Goal: Task Accomplishment & Management: Use online tool/utility

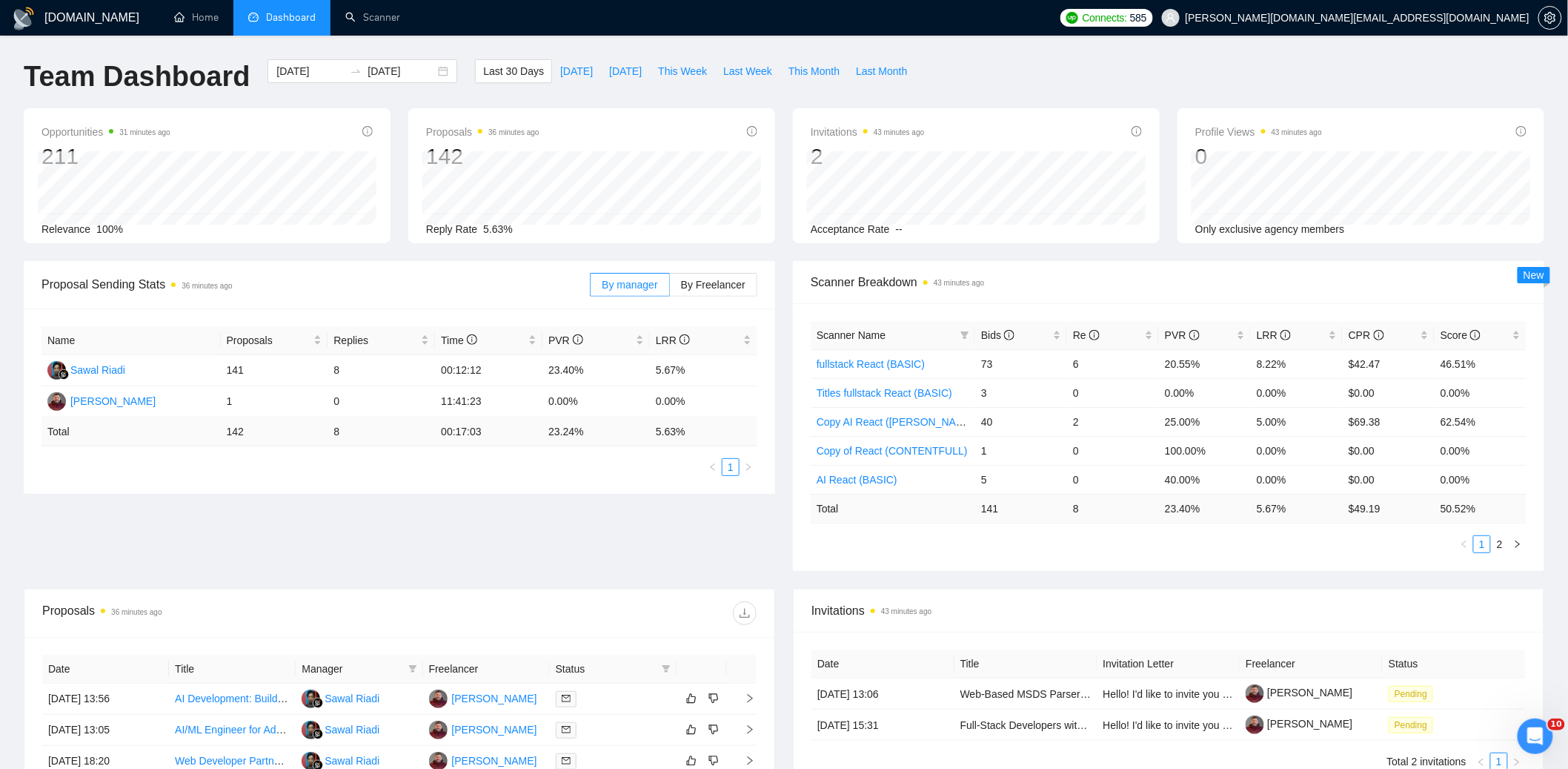
click at [783, 579] on div "Proposal Sending Stats 36 minutes ago By manager By Freelancer Name Proposals R…" at bounding box center [784, 424] width 1539 height 327
click at [809, 579] on div "Proposal Sending Stats 36 minutes ago By manager By Freelancer Name Proposals R…" at bounding box center [784, 424] width 1539 height 327
click at [772, 580] on div "Proposal Sending Stats 36 minutes ago By manager By Freelancer Name Proposals R…" at bounding box center [784, 424] width 1539 height 327
click at [387, 19] on link "Scanner" at bounding box center [372, 17] width 55 height 13
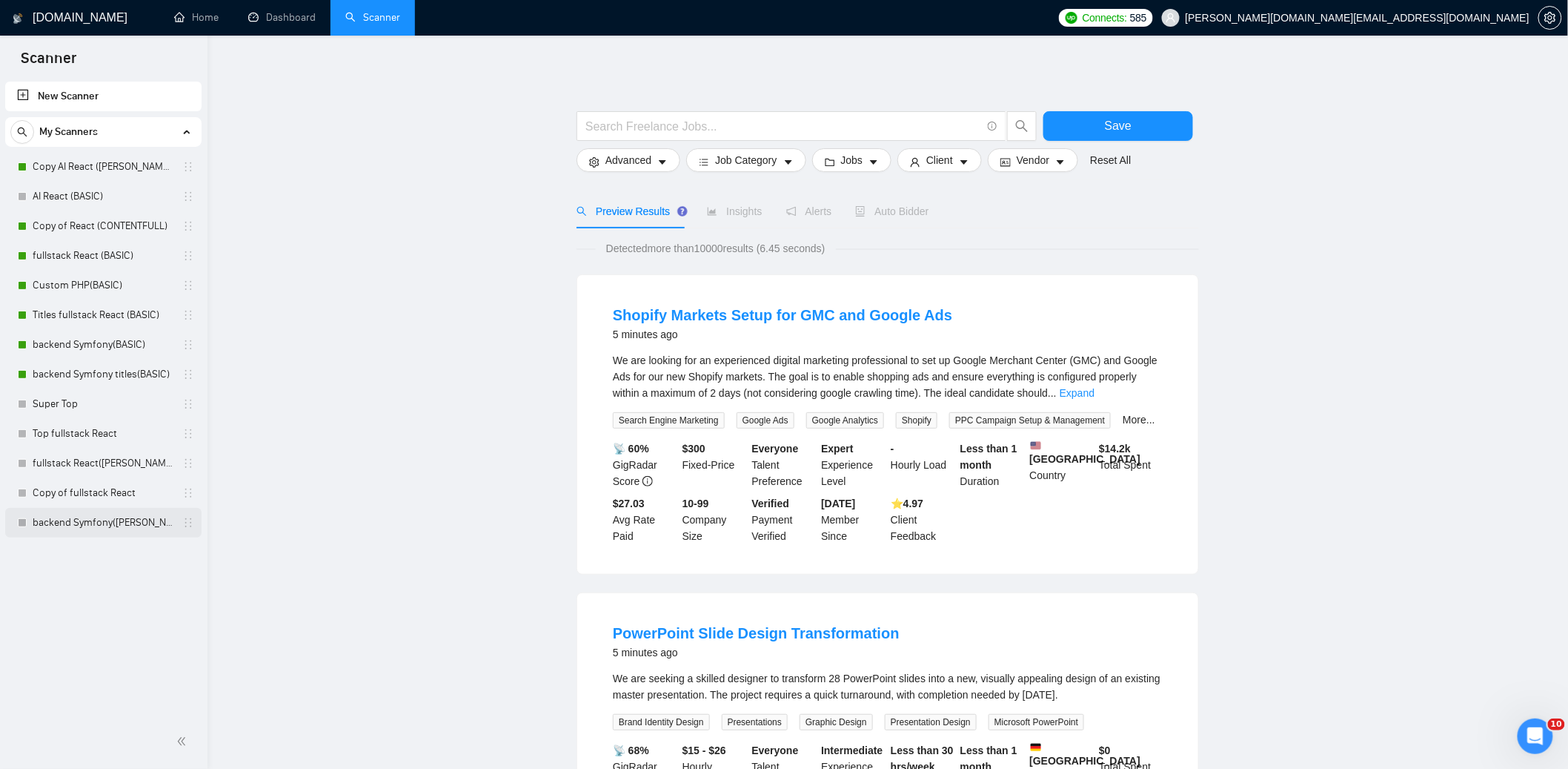
click at [128, 520] on link "backend Symfony([PERSON_NAME])" at bounding box center [103, 522] width 141 height 29
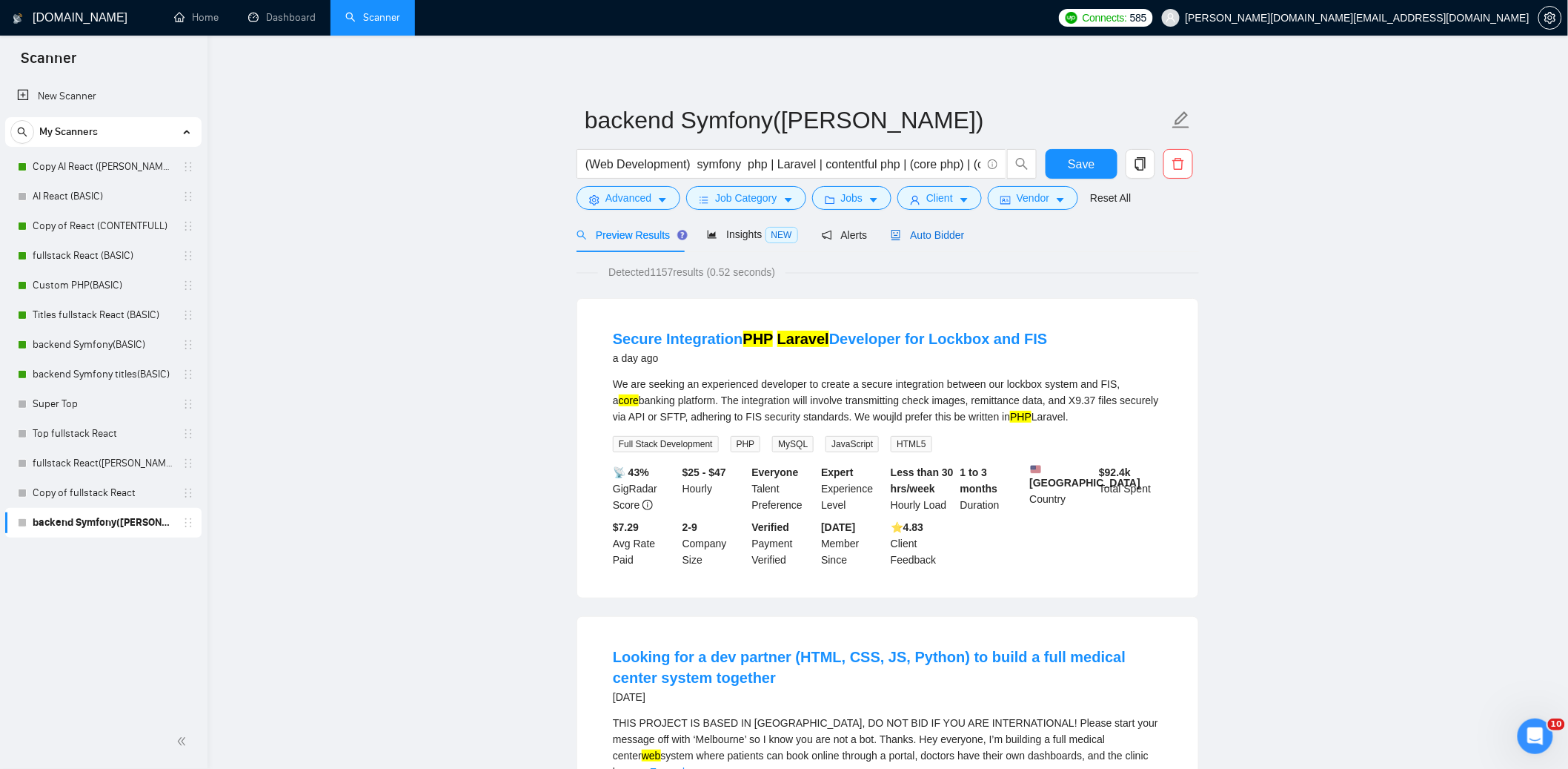
click at [768, 231] on span "Auto Bidder" at bounding box center [927, 236] width 74 height 12
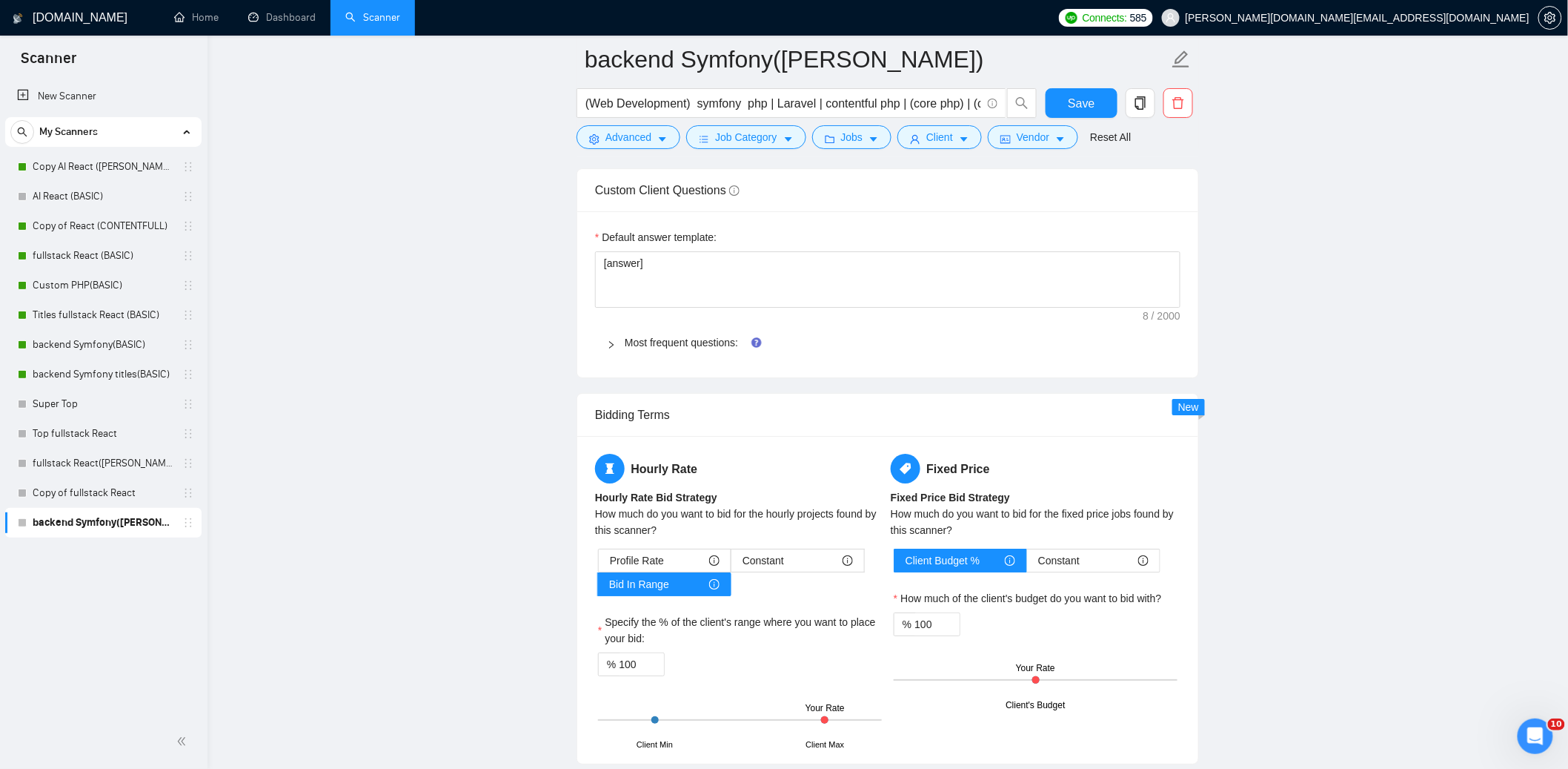
scroll to position [2011, 0]
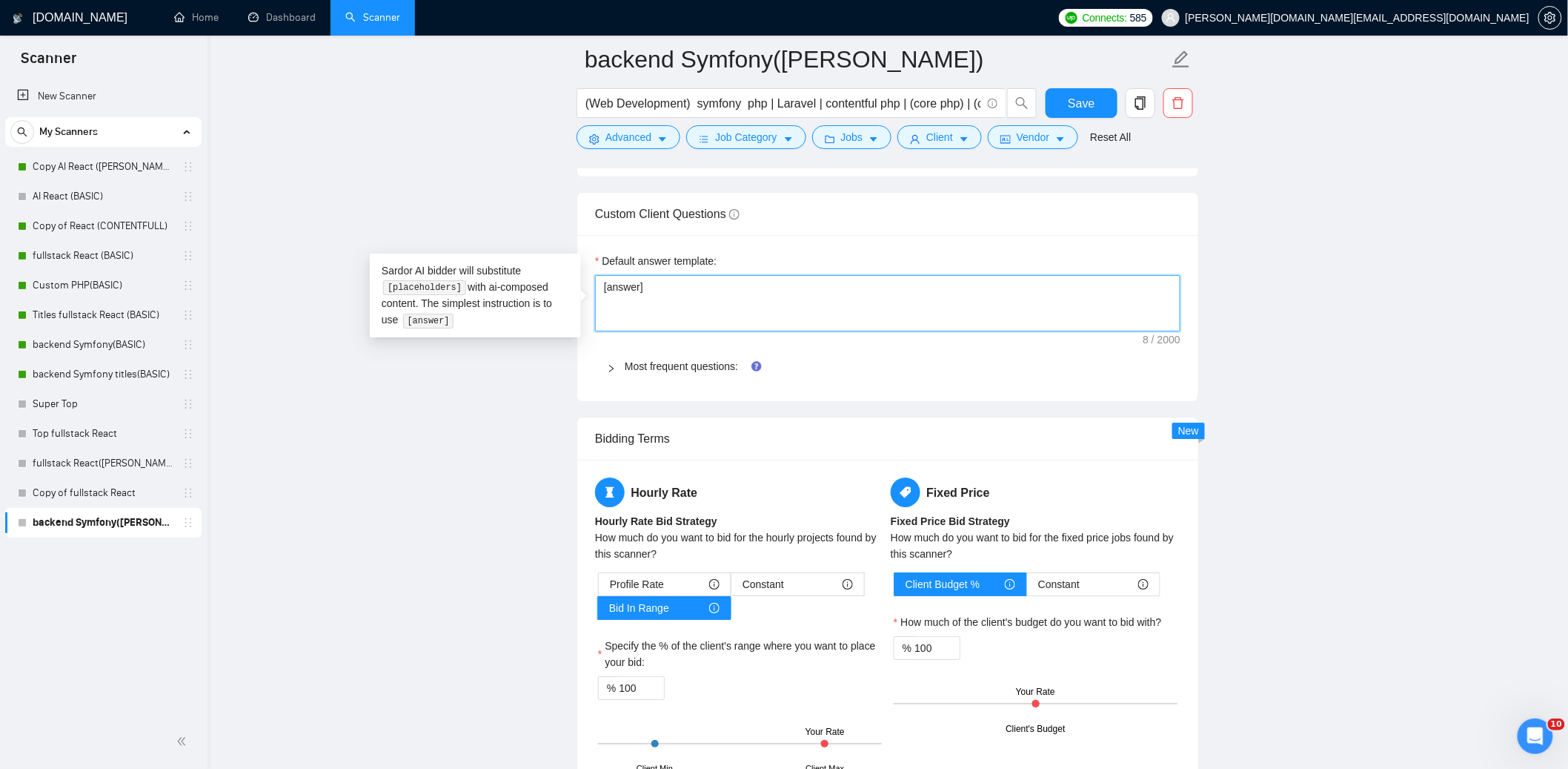
drag, startPoint x: 679, startPoint y: 287, endPoint x: 569, endPoint y: 275, distance: 110.7
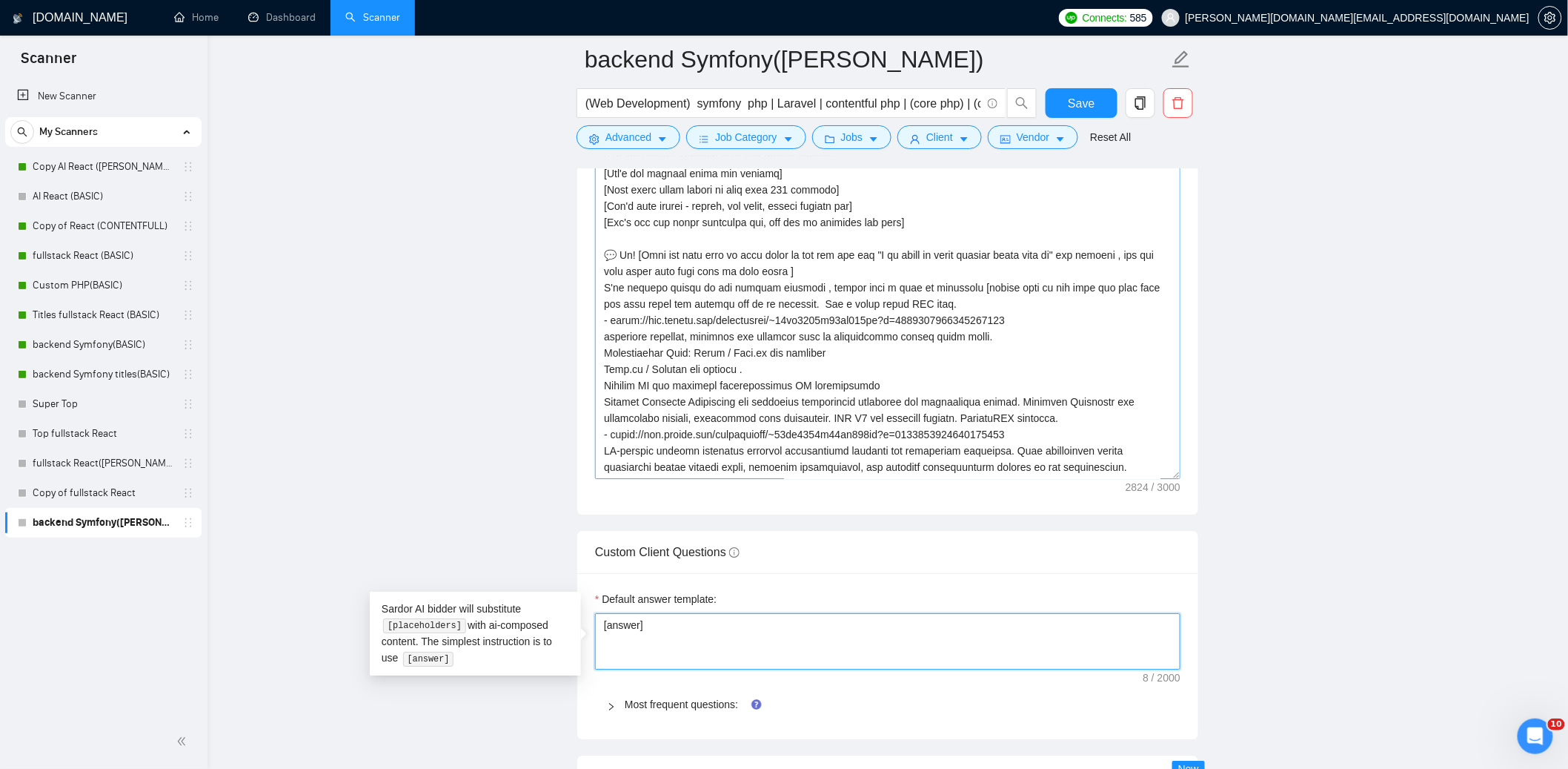
scroll to position [1487, 0]
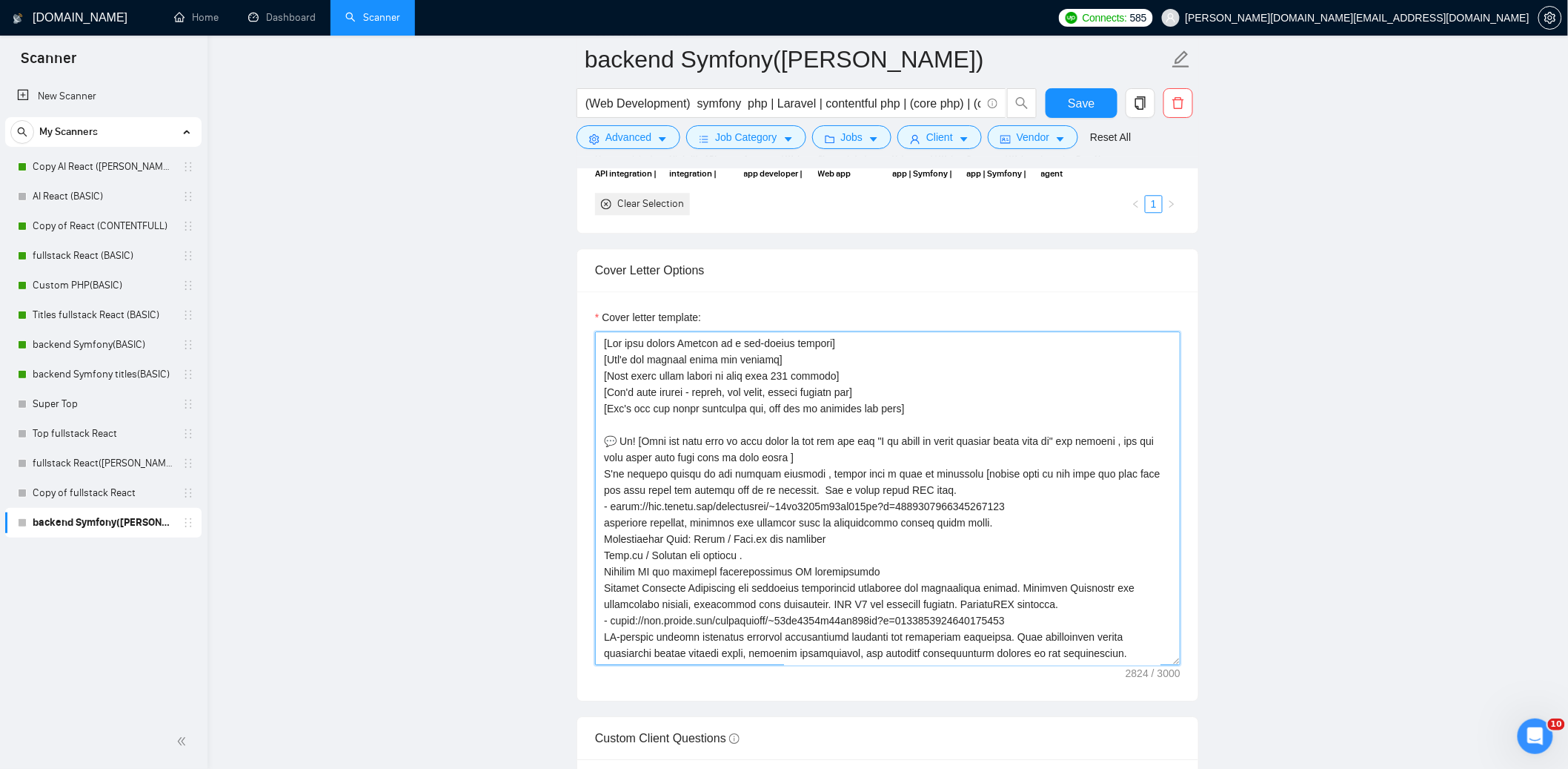
click at [768, 394] on textarea "Cover letter template:" at bounding box center [887, 498] width 585 height 333
drag, startPoint x: 1012, startPoint y: 587, endPoint x: 610, endPoint y: 331, distance: 476.6
click at [610, 331] on div "Cover letter template:" at bounding box center [887, 487] width 585 height 356
click at [416, 350] on main "backend Symfony(MICHAEL) (Web Development) symfony php | Laravel | contentful p…" at bounding box center [887, 566] width 1313 height 3990
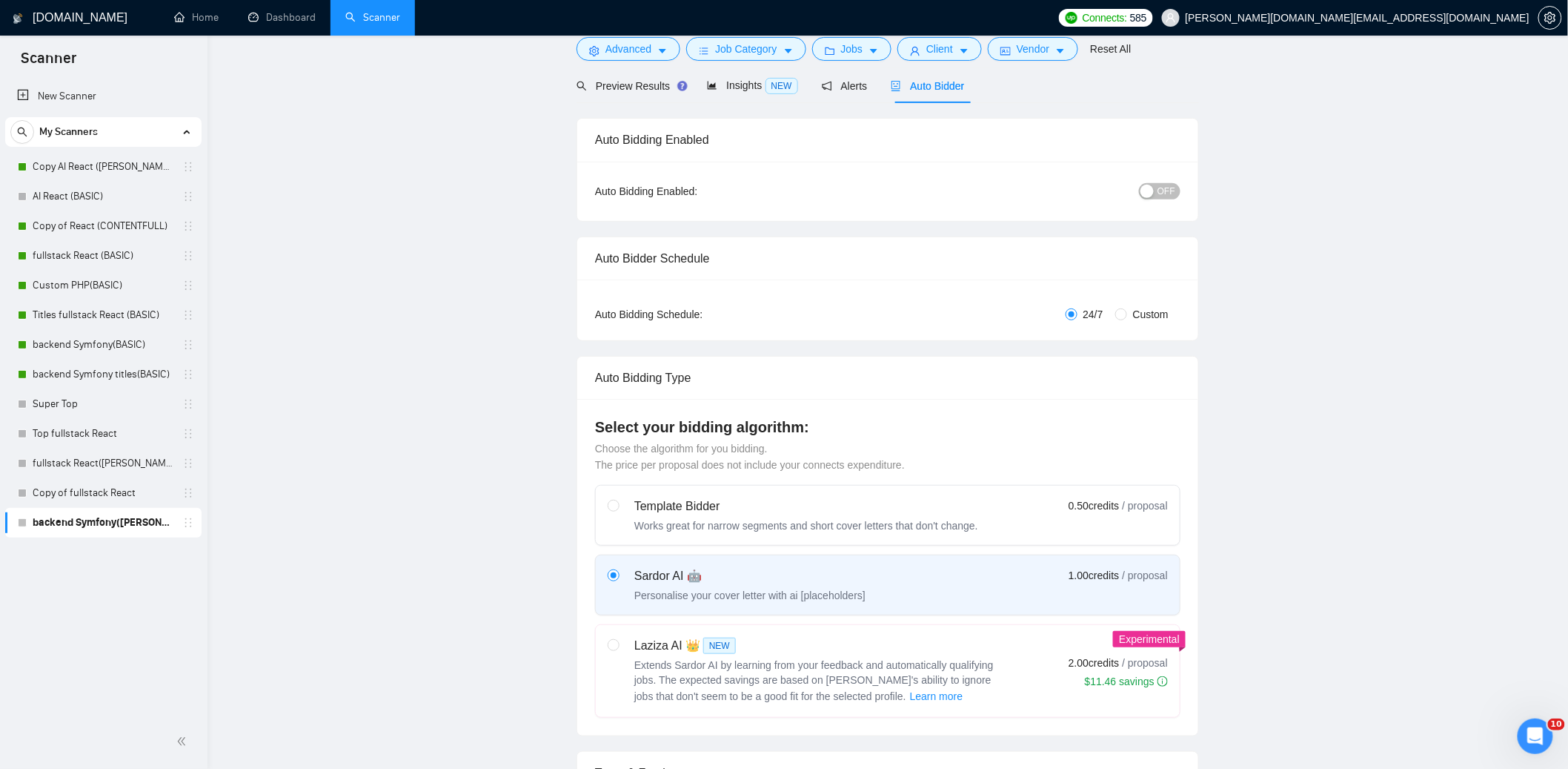
scroll to position [0, 0]
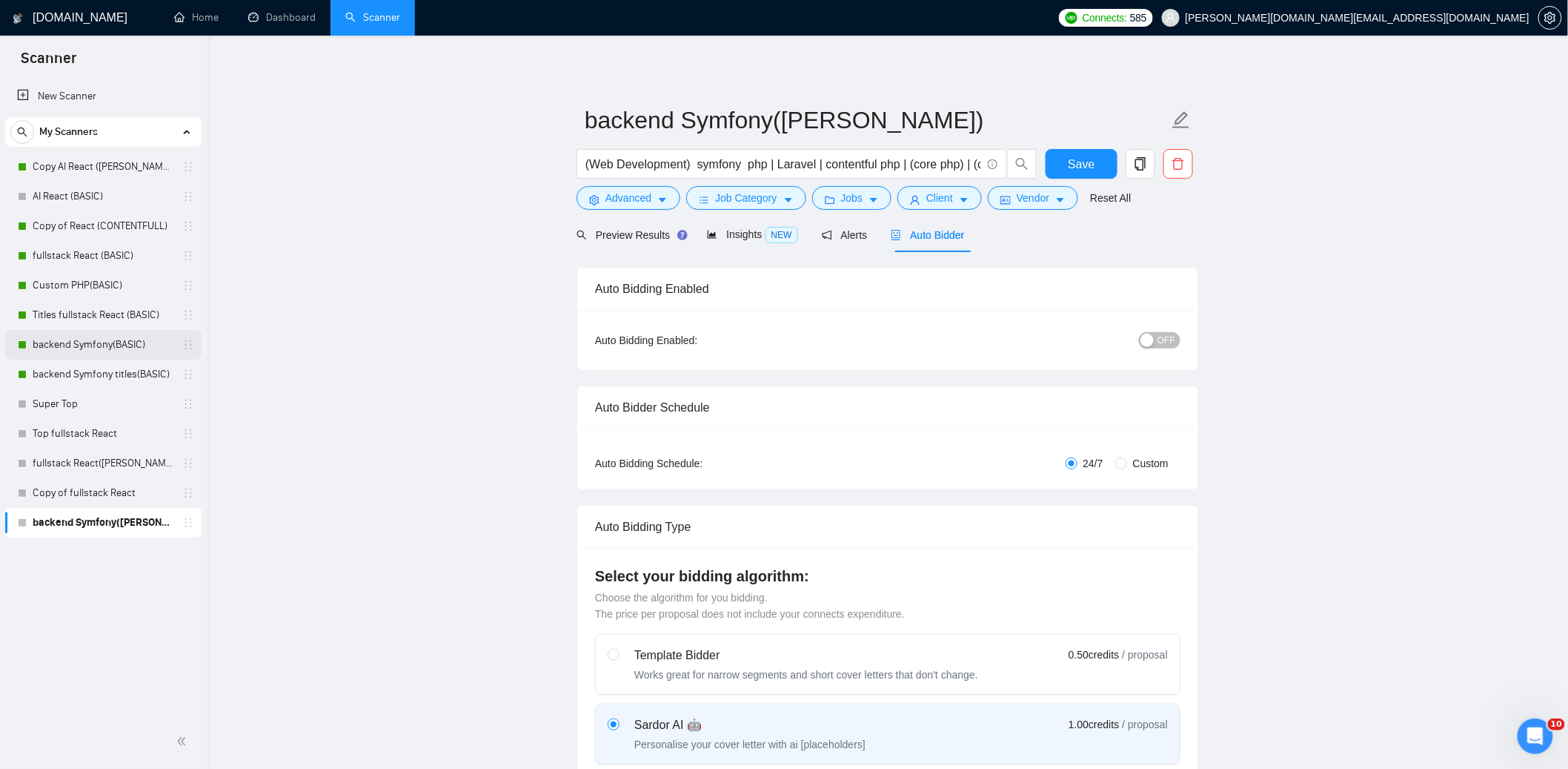
click at [74, 342] on link "backend Symfony(BASIC)" at bounding box center [103, 345] width 141 height 29
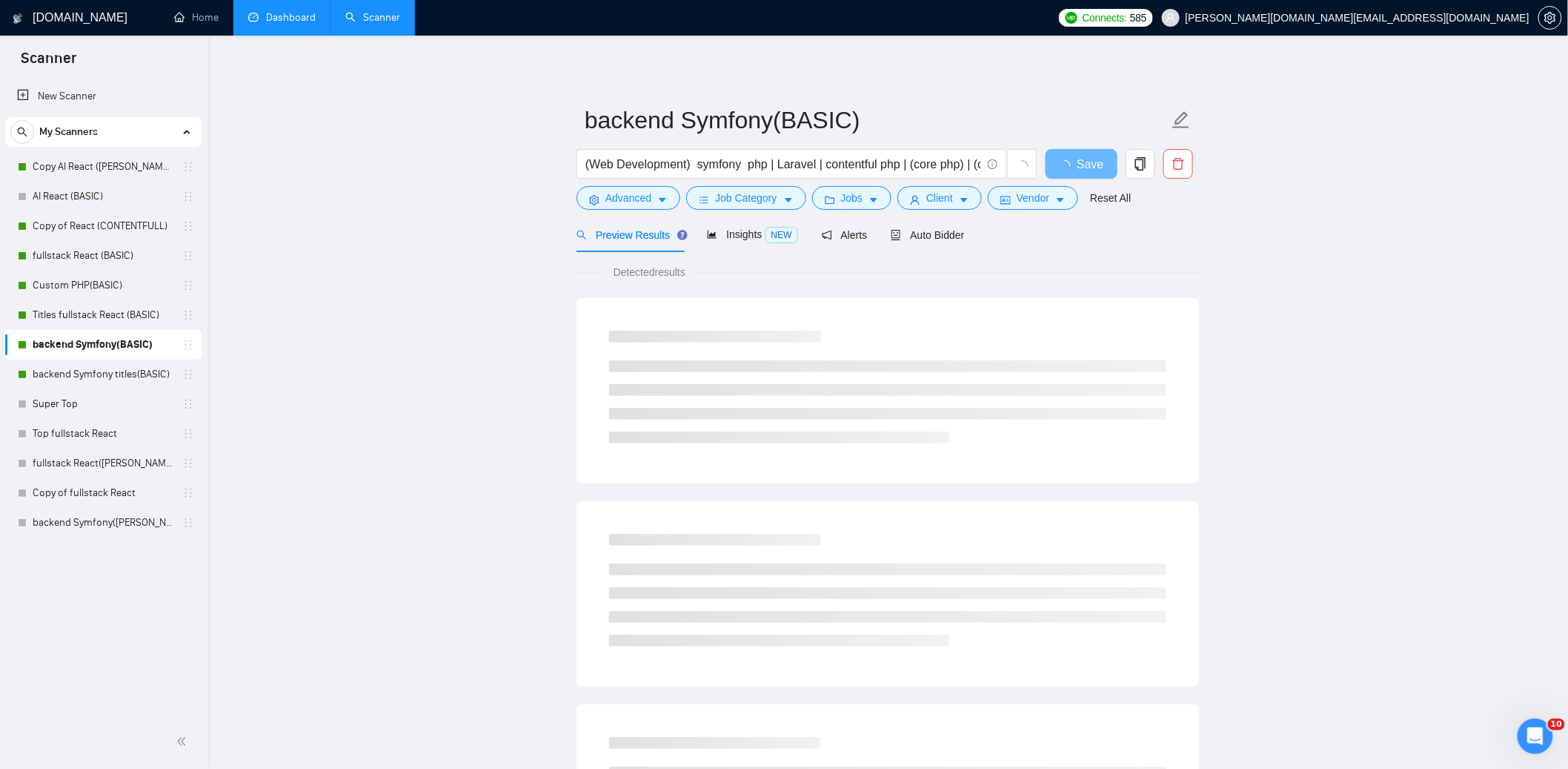
click at [287, 17] on link "Dashboard" at bounding box center [282, 17] width 68 height 13
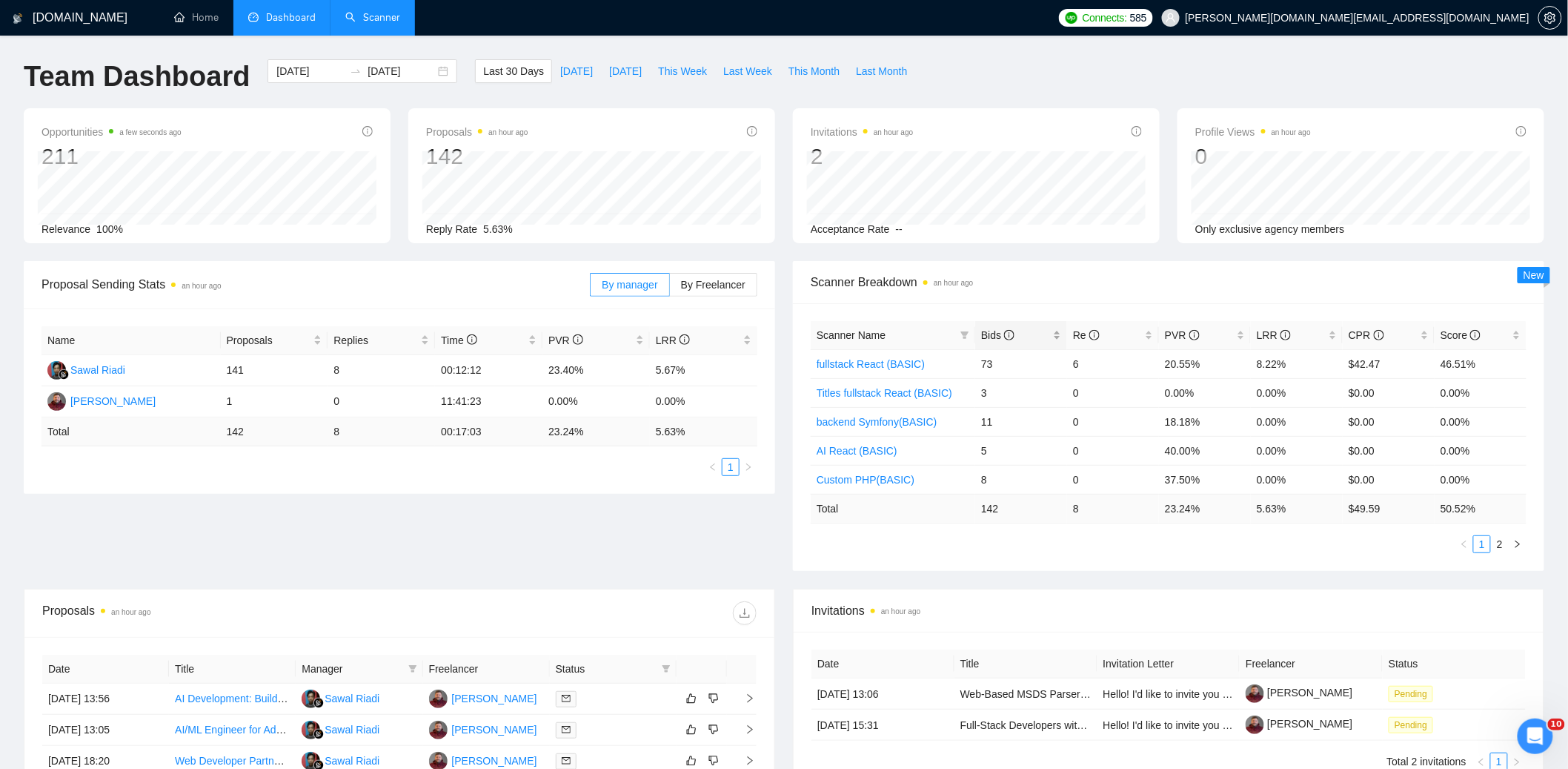
click at [768, 330] on span "Bids" at bounding box center [997, 335] width 34 height 12
drag, startPoint x: 1306, startPoint y: 366, endPoint x: 1252, endPoint y: 364, distance: 54.0
click at [768, 364] on td "8.22%" at bounding box center [1297, 363] width 92 height 29
drag, startPoint x: 1307, startPoint y: 399, endPoint x: 1259, endPoint y: 391, distance: 48.7
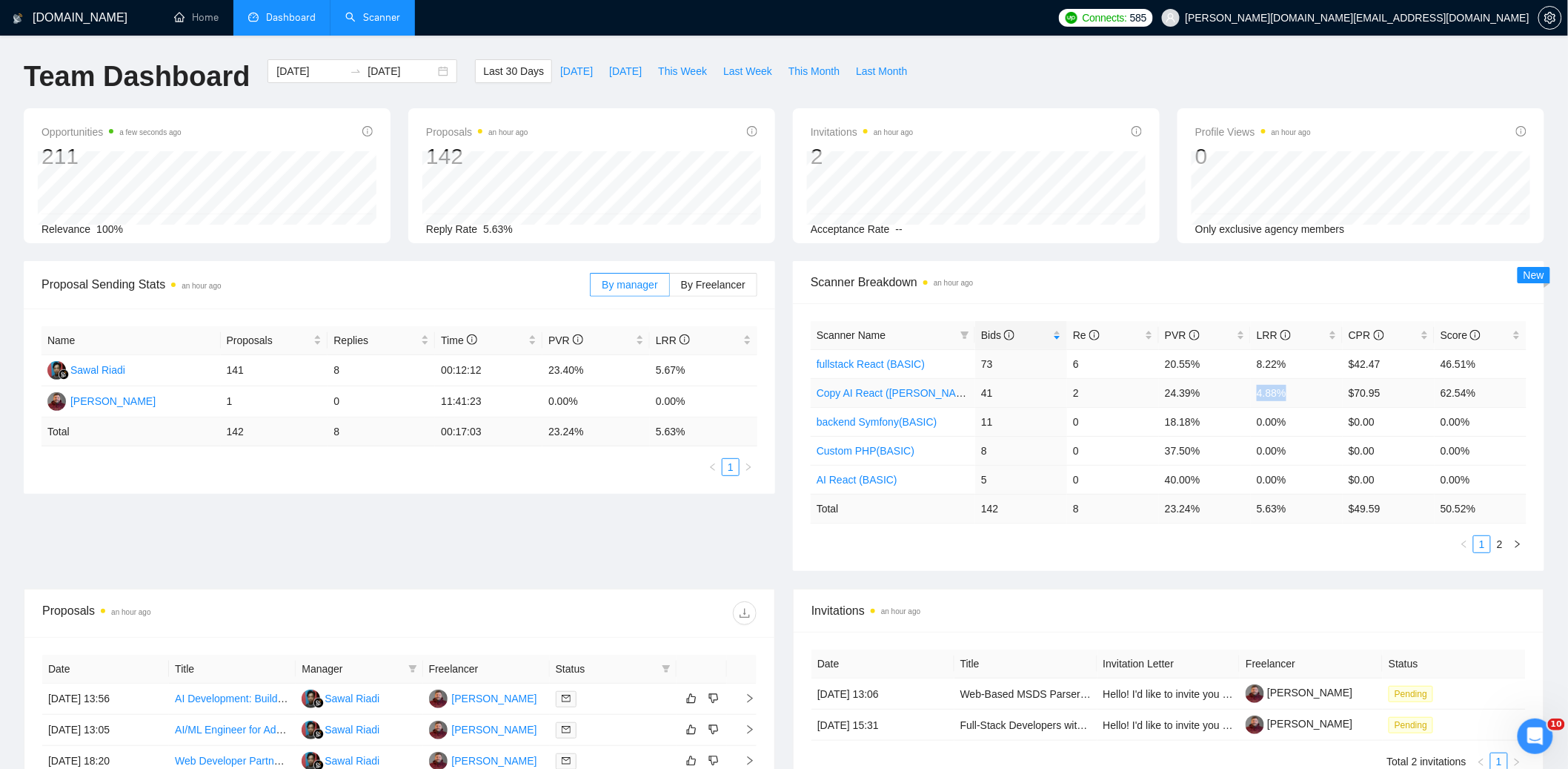
click at [768, 391] on td "4.88%" at bounding box center [1297, 392] width 92 height 29
drag, startPoint x: 1300, startPoint y: 510, endPoint x: 1244, endPoint y: 510, distance: 56.0
click at [768, 510] on tr "Total 142 8 23.24 % 5.63 % $ 49.59 50.52 %" at bounding box center [1168, 507] width 716 height 29
click at [768, 552] on ul "1 2" at bounding box center [1168, 544] width 716 height 18
click at [768, 423] on link "backend Symfony(BASIC)" at bounding box center [877, 422] width 121 height 12
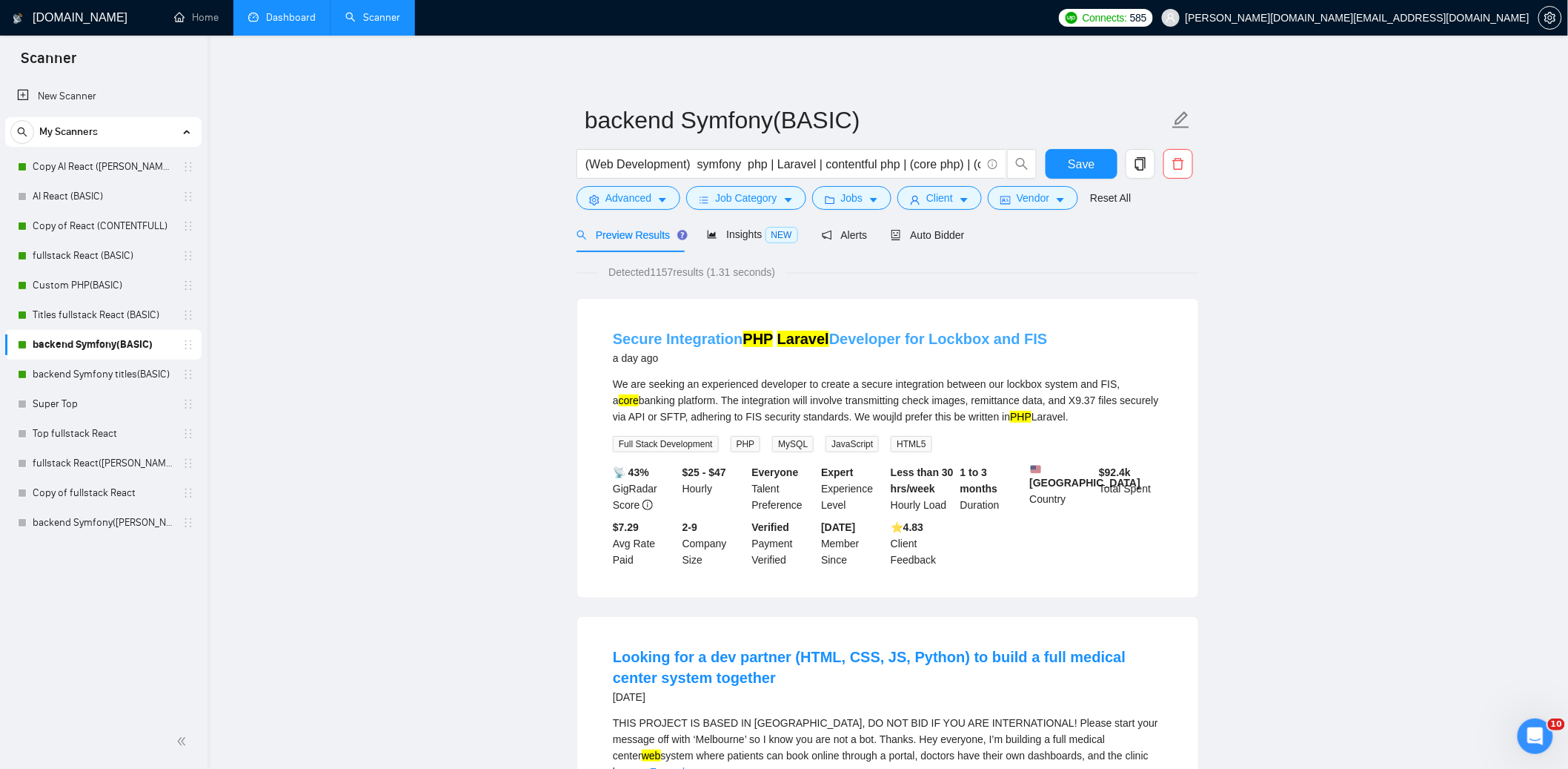
click at [768, 341] on mark "Laravel" at bounding box center [803, 339] width 52 height 16
drag, startPoint x: 664, startPoint y: 269, endPoint x: 682, endPoint y: 271, distance: 18.1
click at [682, 271] on span "Detected 1157 results (1.31 seconds)" at bounding box center [692, 272] width 188 height 16
click at [768, 235] on span "Auto Bidder" at bounding box center [927, 236] width 74 height 12
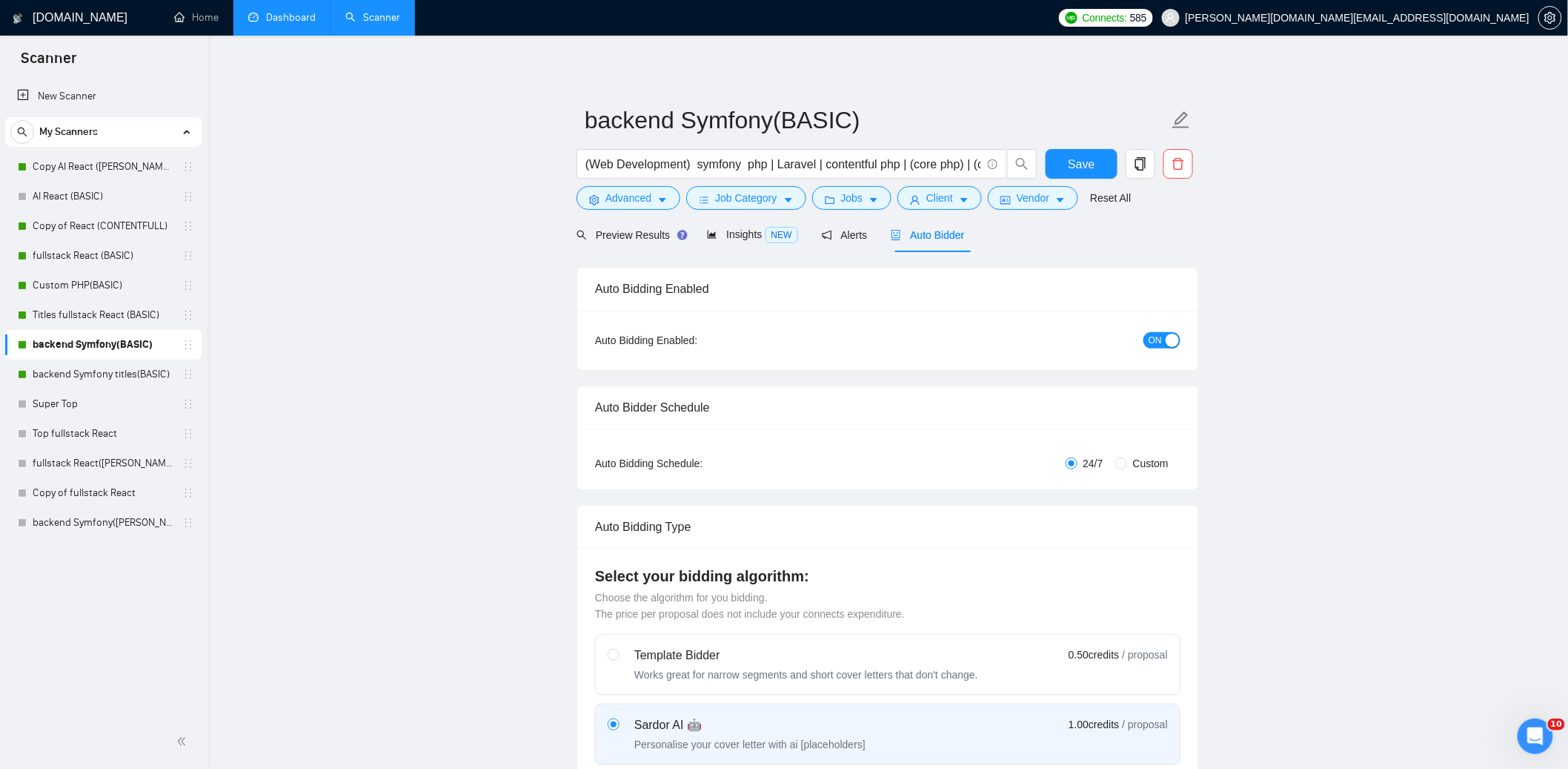
checkbox input "true"
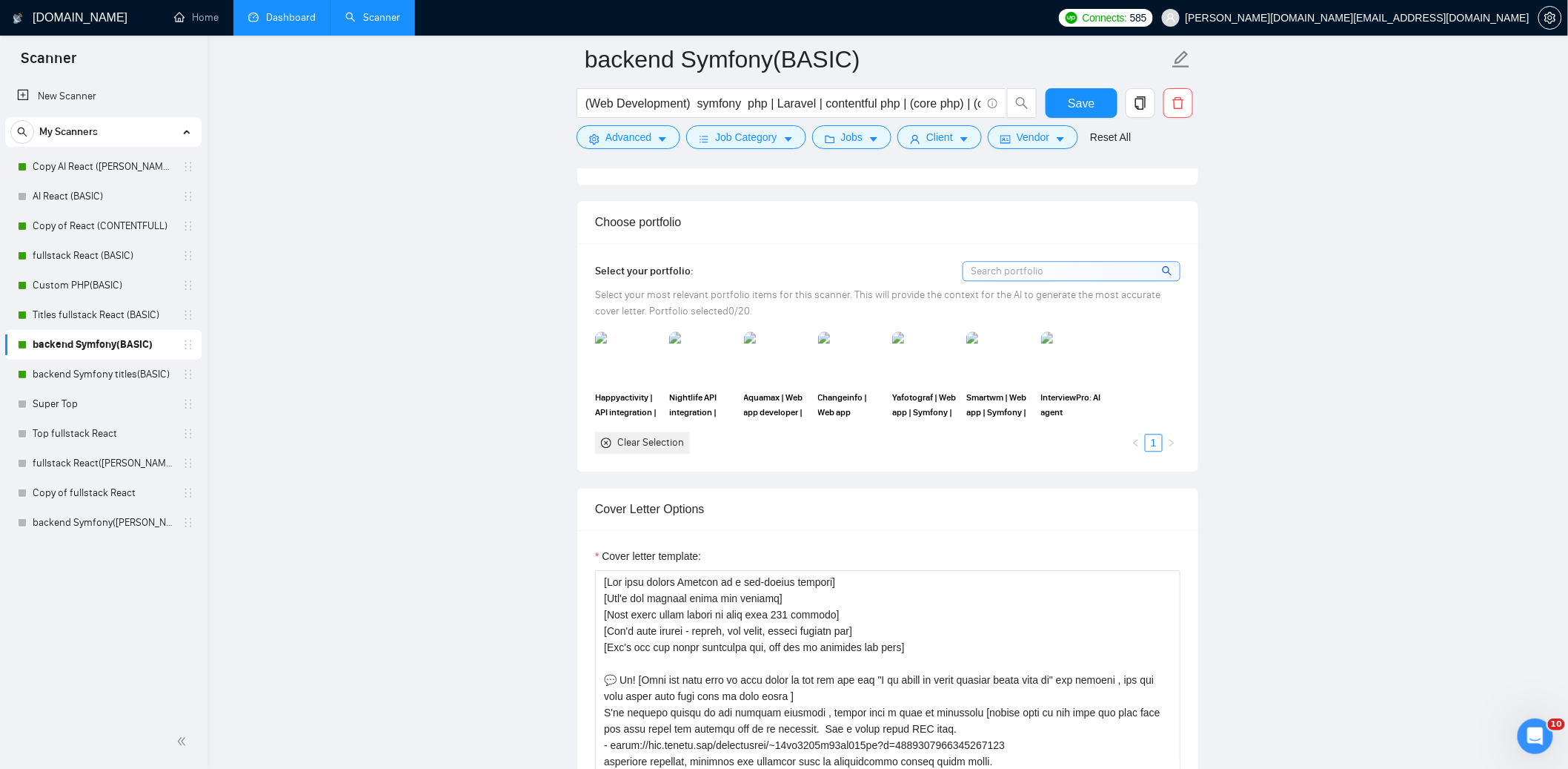
scroll to position [1481, 0]
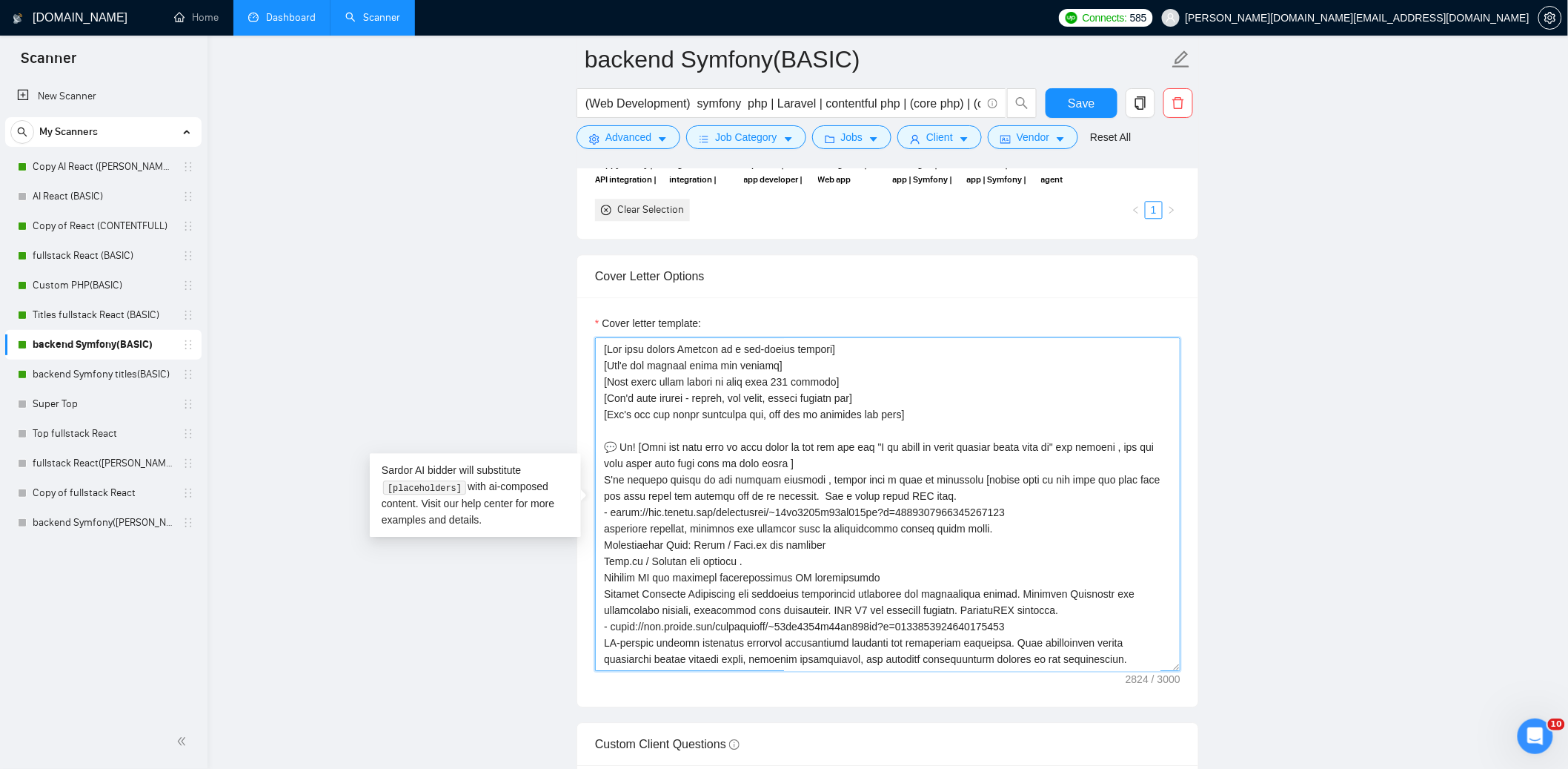
drag, startPoint x: 822, startPoint y: 594, endPoint x: 706, endPoint y: 450, distance: 184.9
click at [706, 450] on textarea "Cover letter template:" at bounding box center [887, 503] width 585 height 333
click at [658, 460] on textarea "Cover letter template:" at bounding box center [887, 503] width 585 height 333
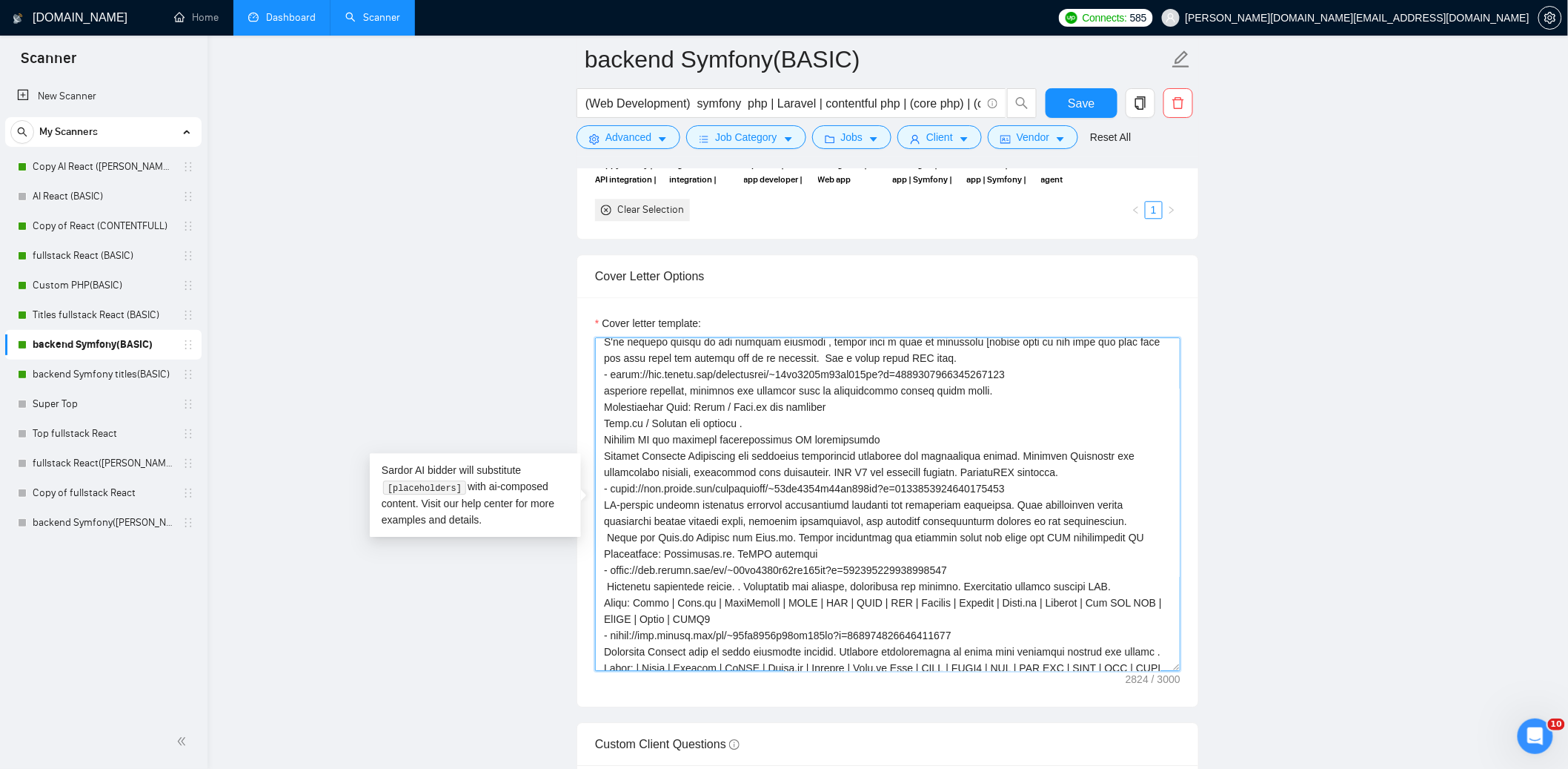
scroll to position [325, 0]
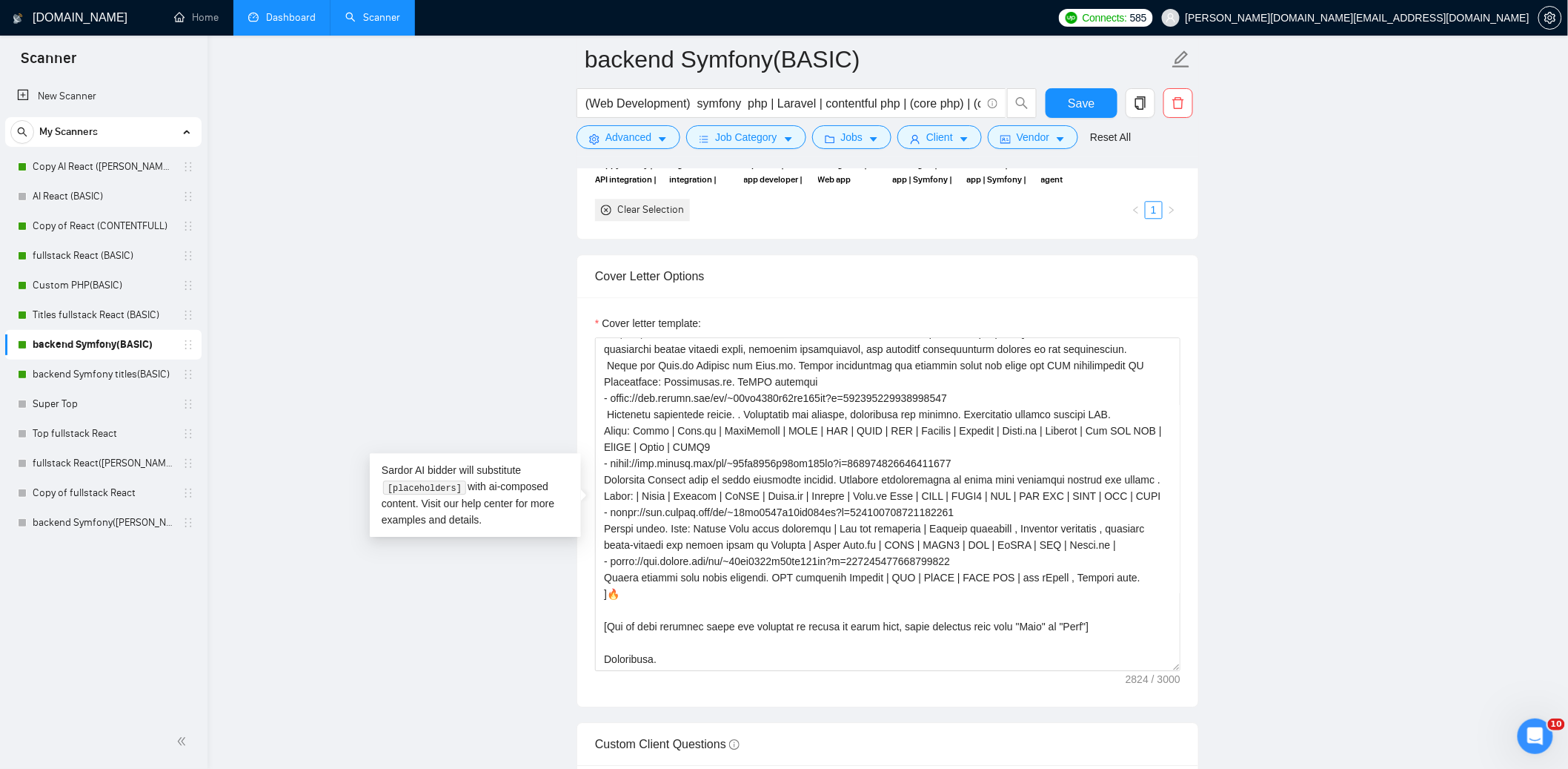
click at [768, 331] on main "backend Symfony(BASIC) (Web Development) symfony php | Laravel | contentful php…" at bounding box center [887, 776] width 1313 height 4396
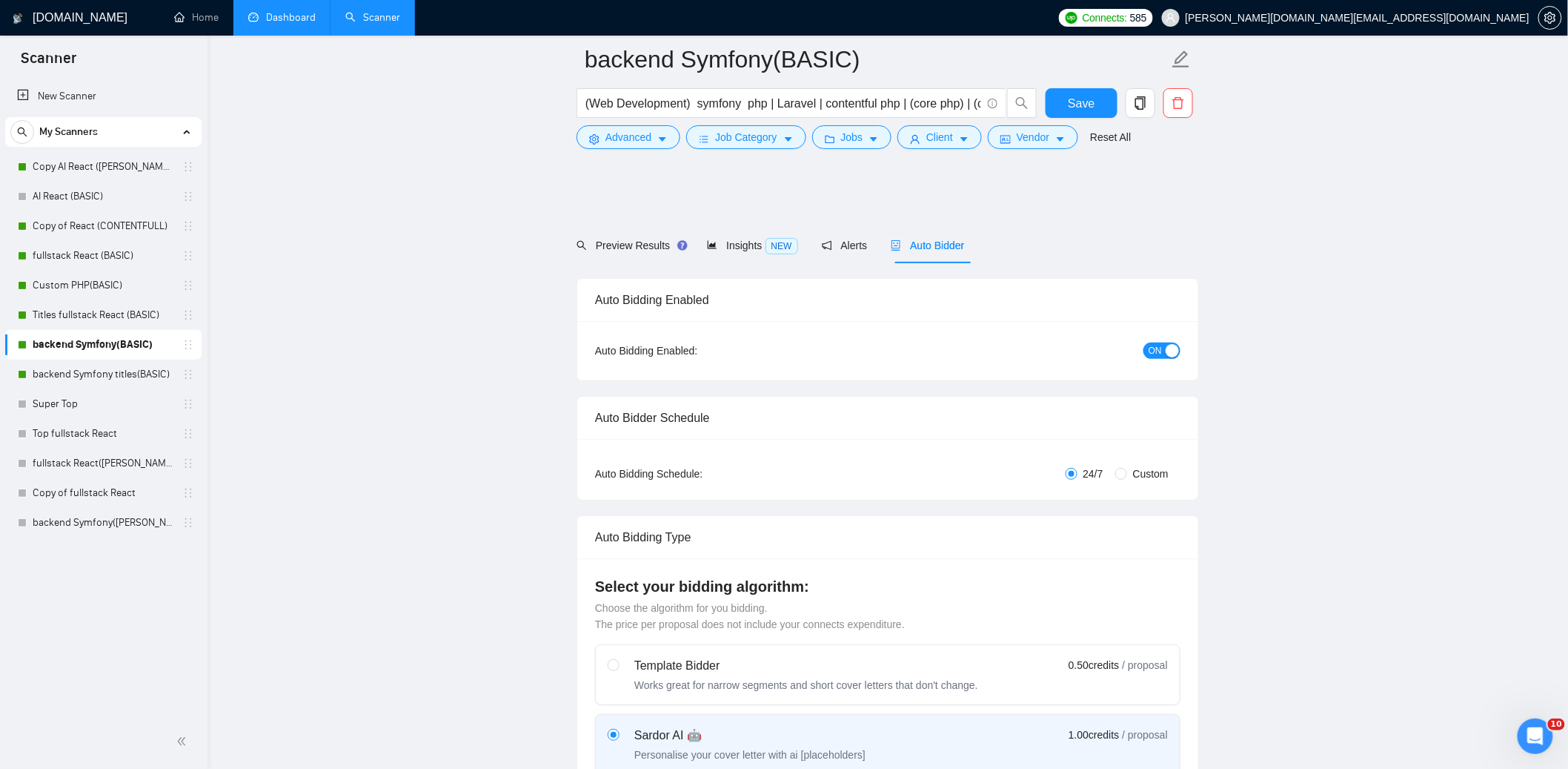
scroll to position [0, 0]
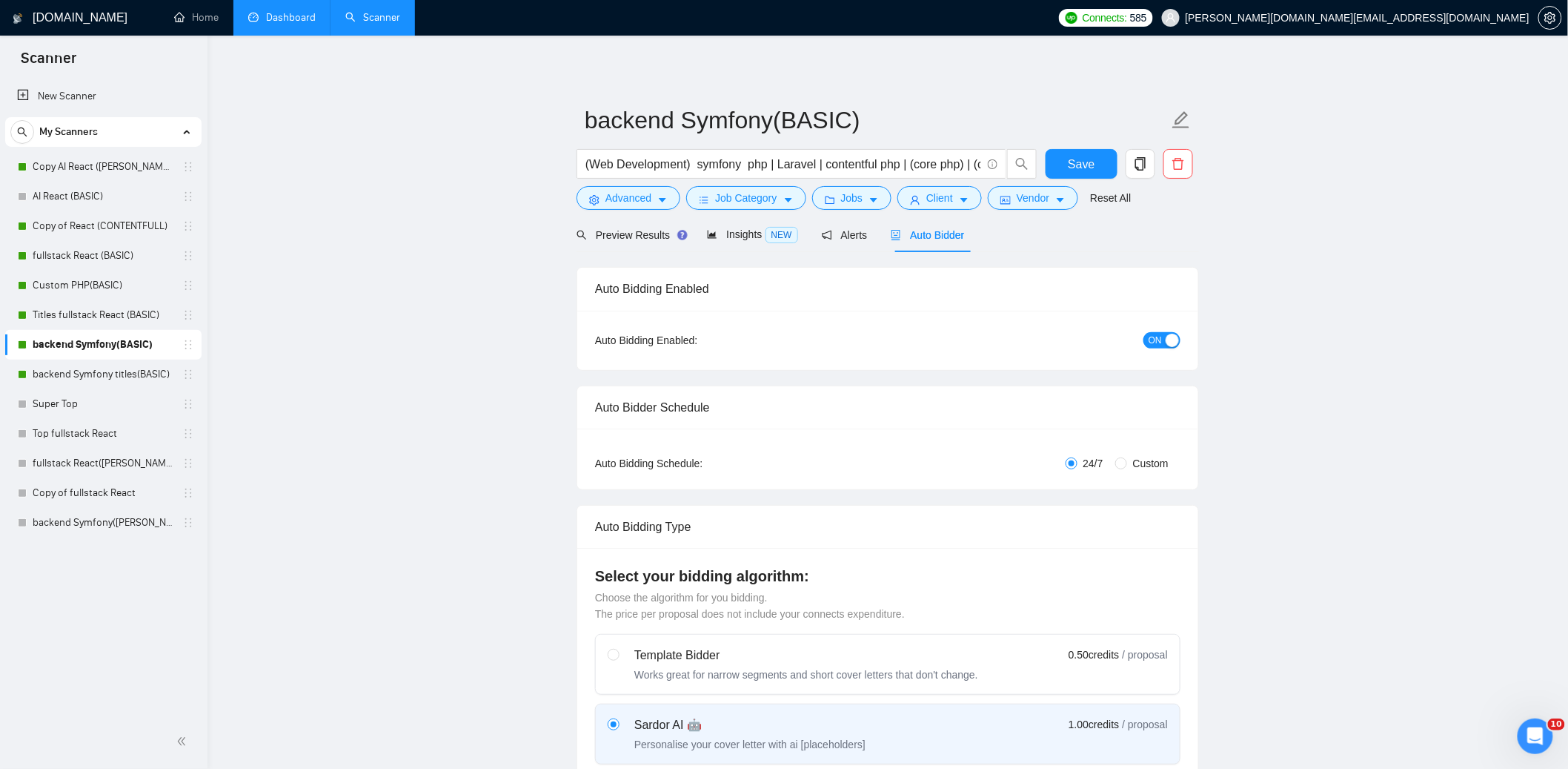
click at [265, 16] on link "Dashboard" at bounding box center [282, 17] width 68 height 13
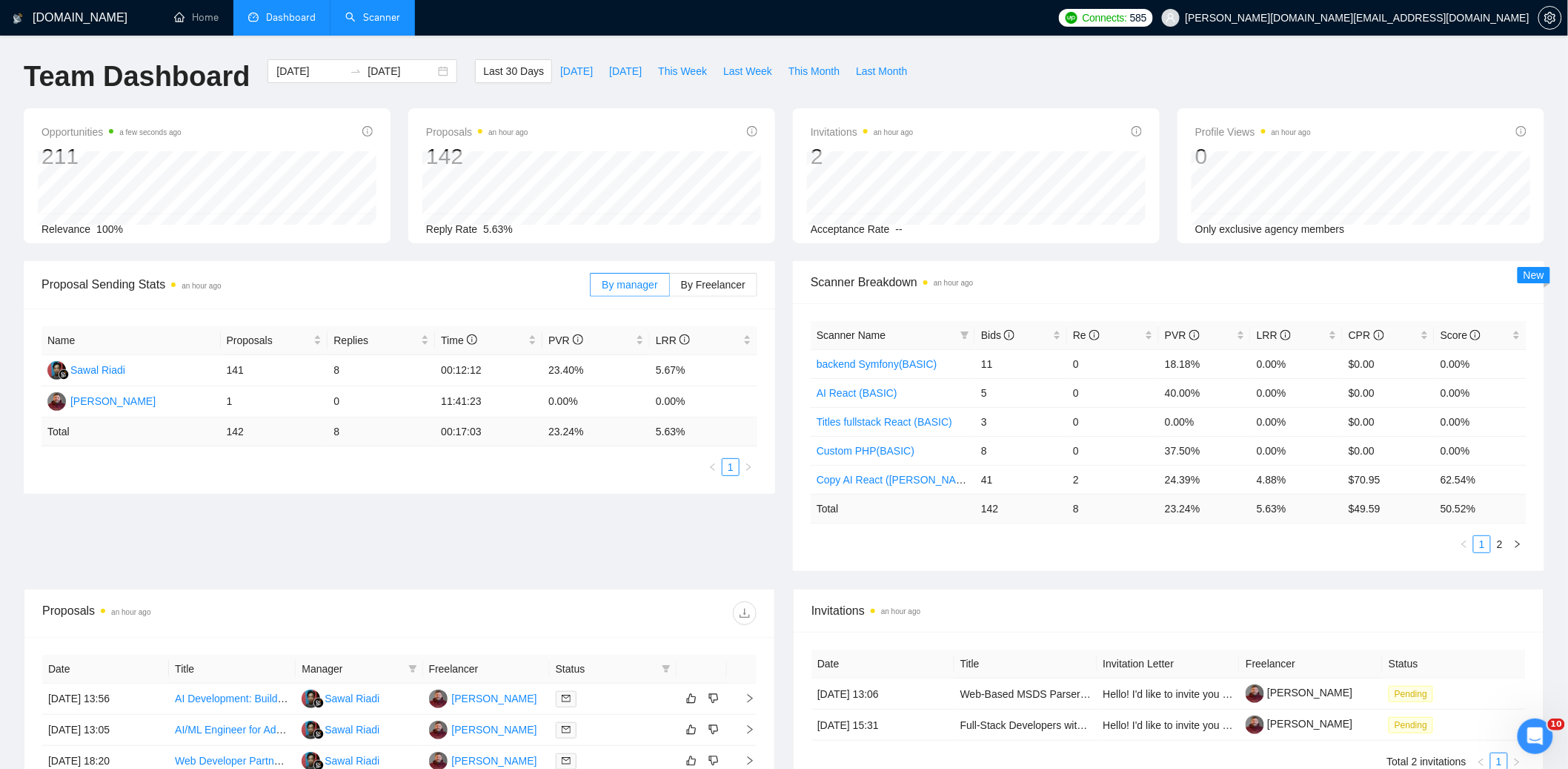
click at [768, 285] on span "Scanner Breakdown an hour ago" at bounding box center [1168, 281] width 716 height 18
click at [768, 553] on div "Scanner Name Bids Re PVR LRR CPR Score backend Symfony(BASIC) 11 0 18.18% 0.00%…" at bounding box center [1169, 436] width 752 height 268
drag, startPoint x: 1472, startPoint y: 52, endPoint x: 1495, endPoint y: 55, distance: 23.2
click at [768, 52] on div "GigRadar.io Home Dashboard Scanner Connects: 585 kostya.p.dev@gmail.com Team Da…" at bounding box center [784, 587] width 1568 height 1175
click at [528, 23] on ul "Home Dashboard Scanner" at bounding box center [603, 17] width 897 height 36
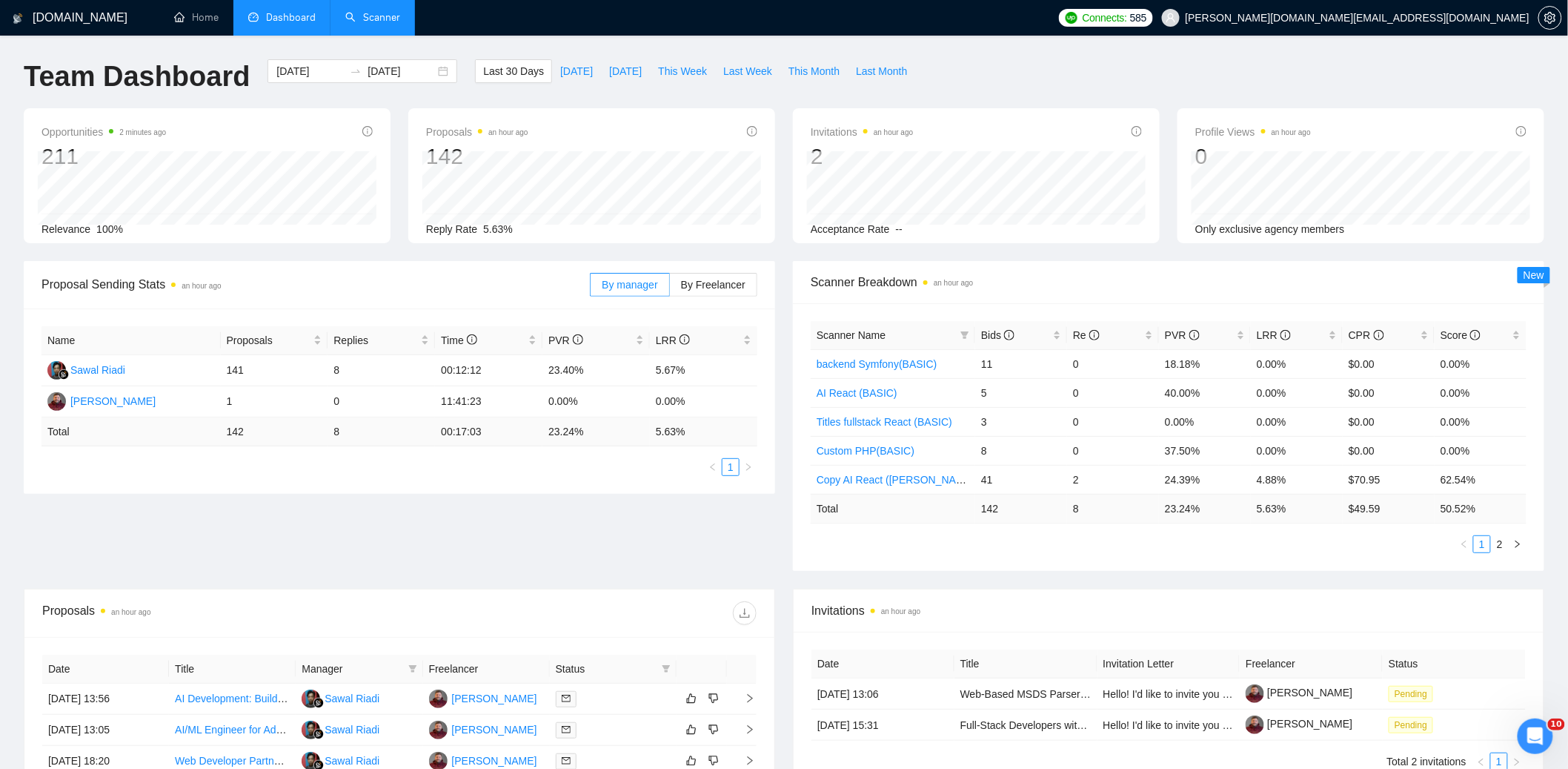
click at [406, 44] on div "GigRadar.io Home Dashboard Scanner Connects: 585 kostya.p.dev@gmail.com Team Da…" at bounding box center [784, 587] width 1568 height 1175
click at [500, 42] on div "GigRadar.io Home Dashboard Scanner Connects: 585 kostya.p.dev@gmail.com Team Da…" at bounding box center [784, 587] width 1568 height 1175
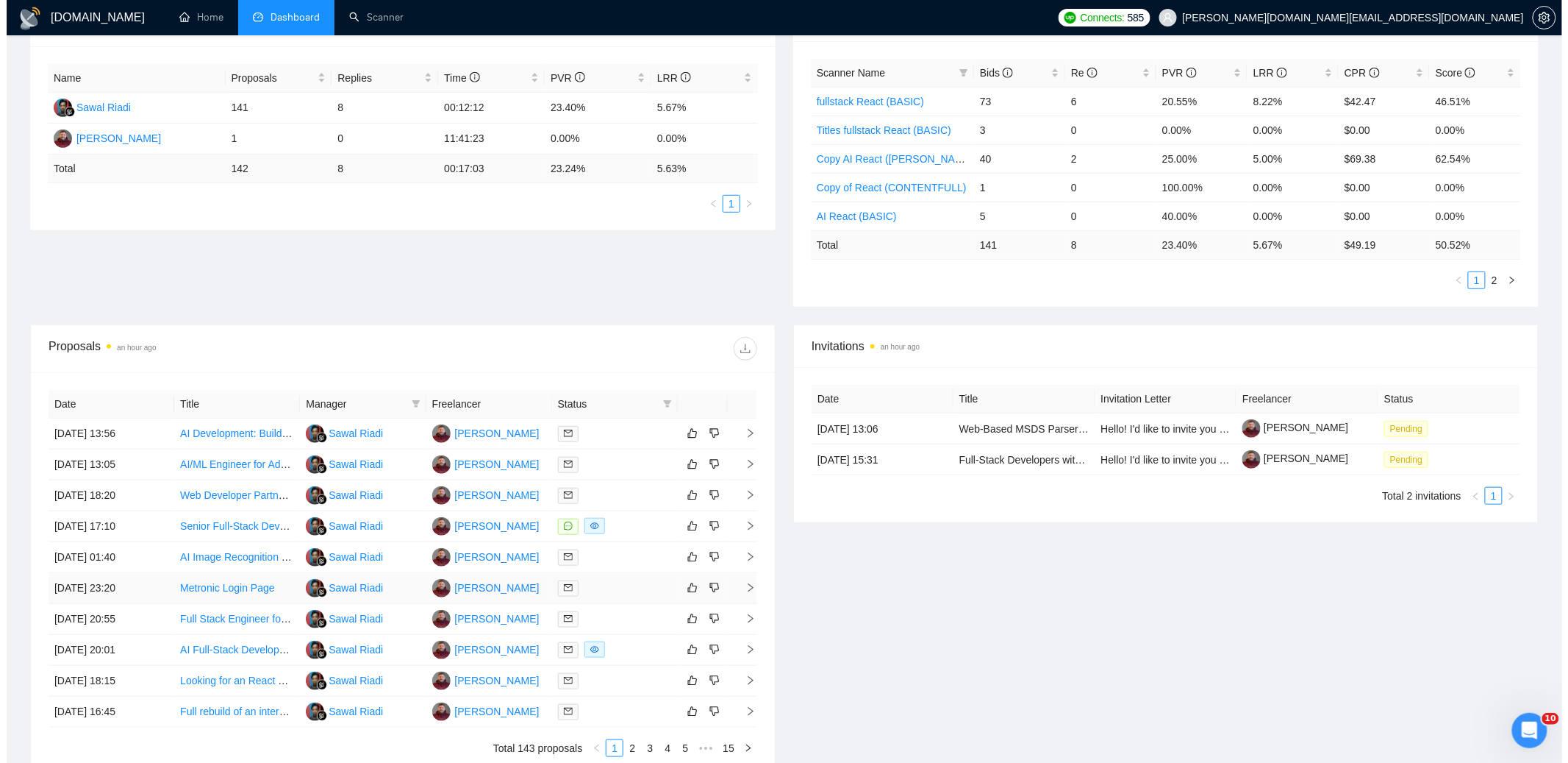
scroll to position [403, 0]
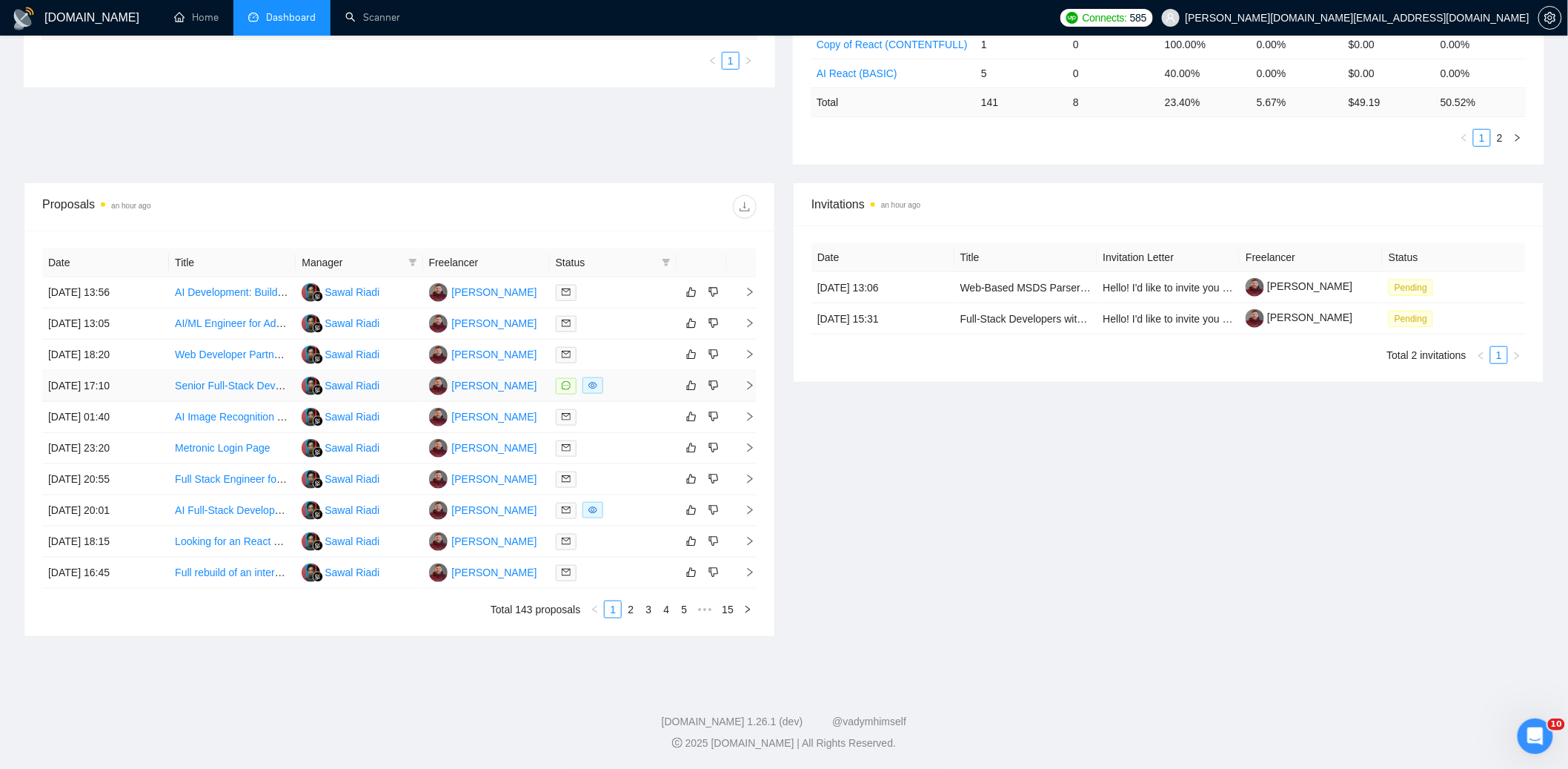
click at [639, 391] on div at bounding box center [613, 386] width 115 height 17
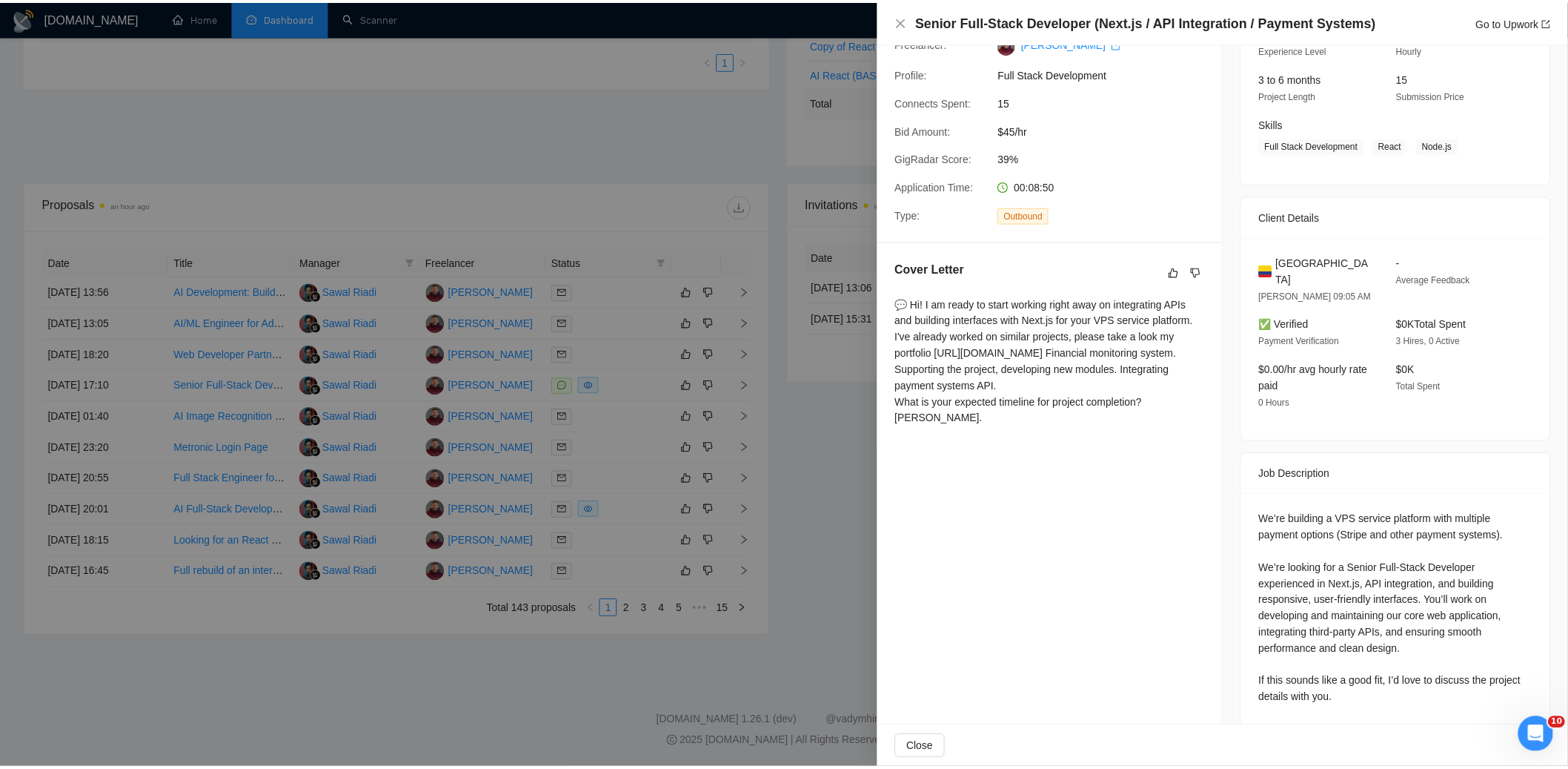
scroll to position [179, 0]
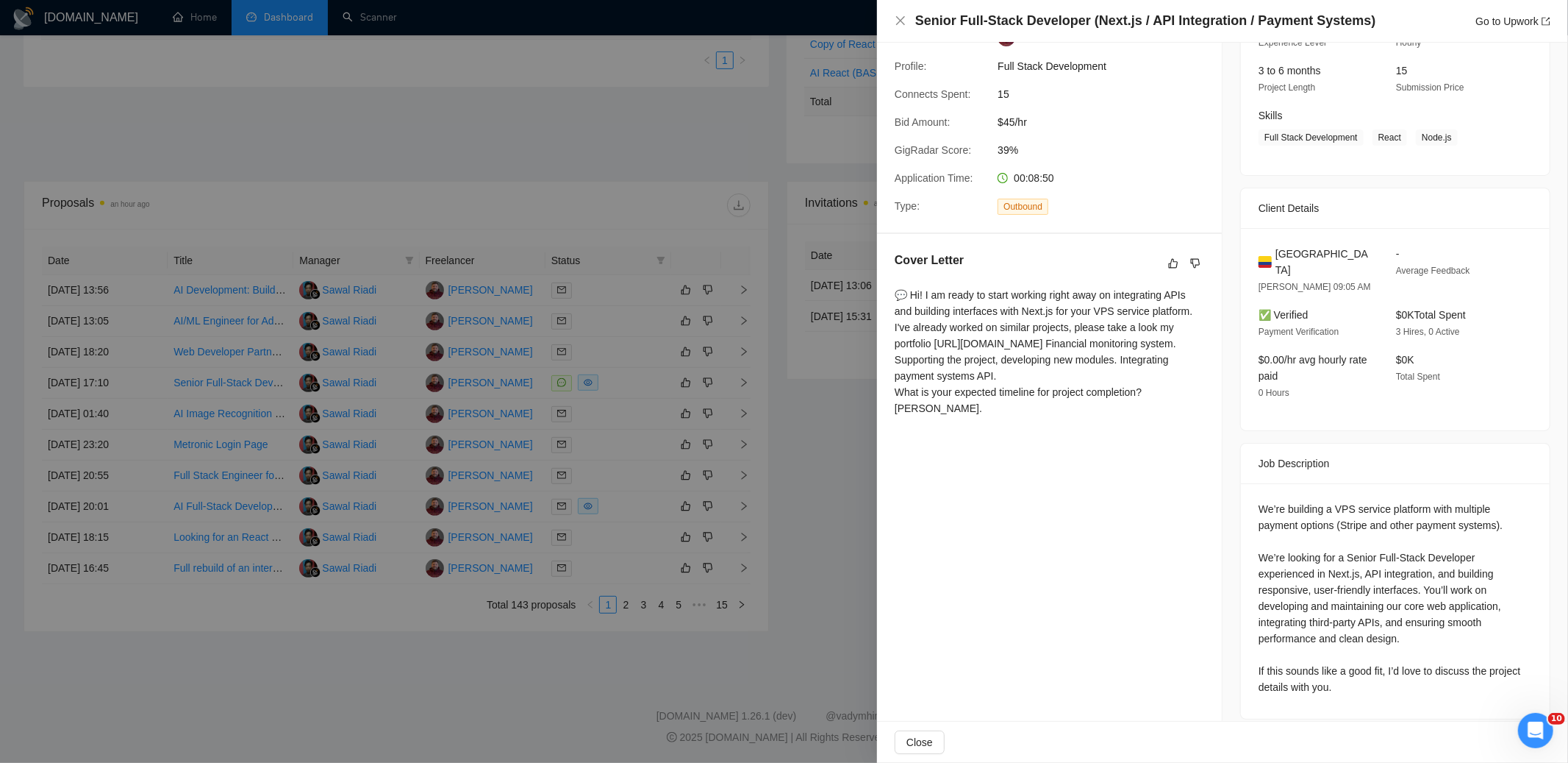
click at [678, 125] on div at bounding box center [784, 382] width 1568 height 763
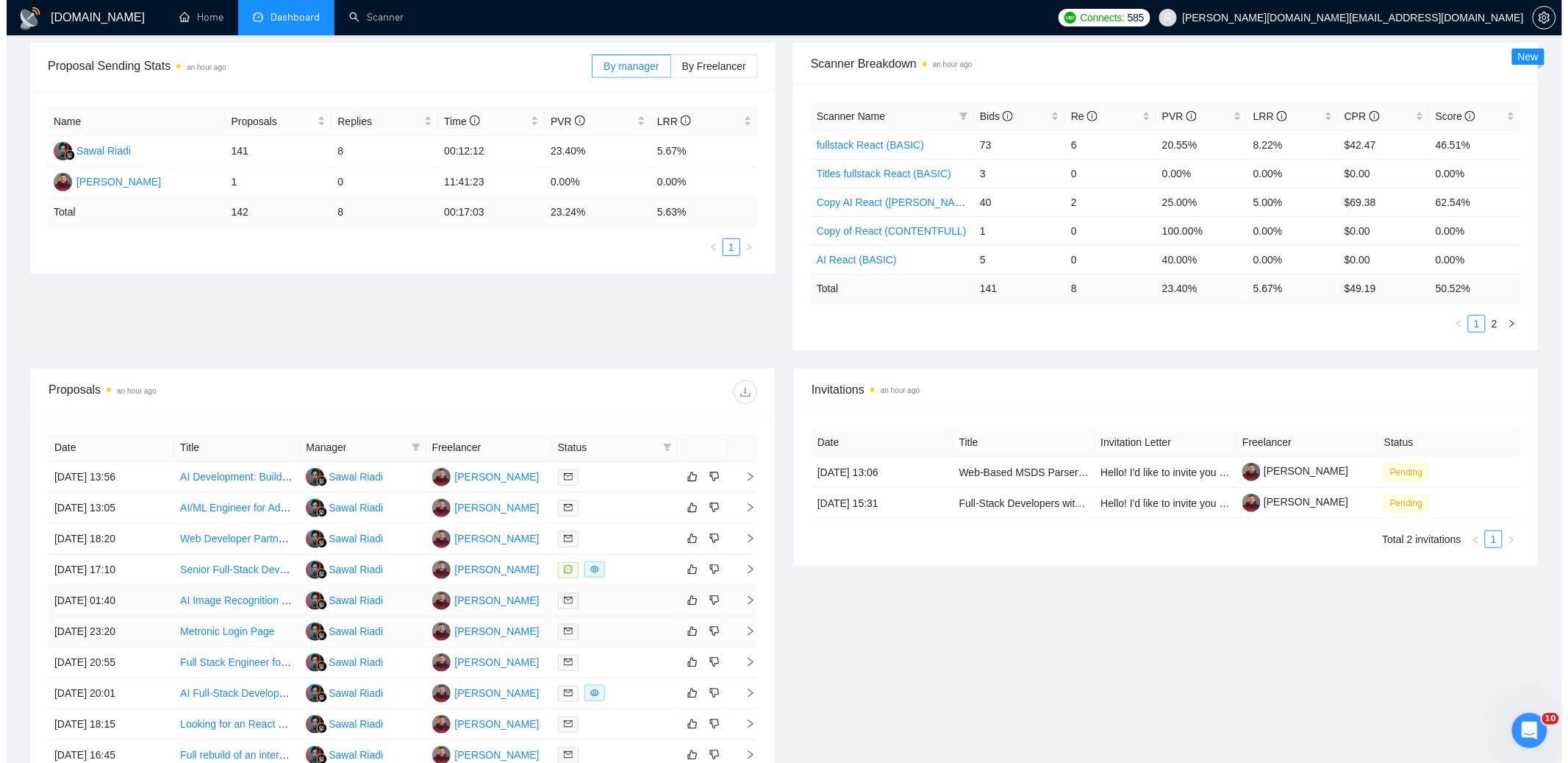
scroll to position [237, 0]
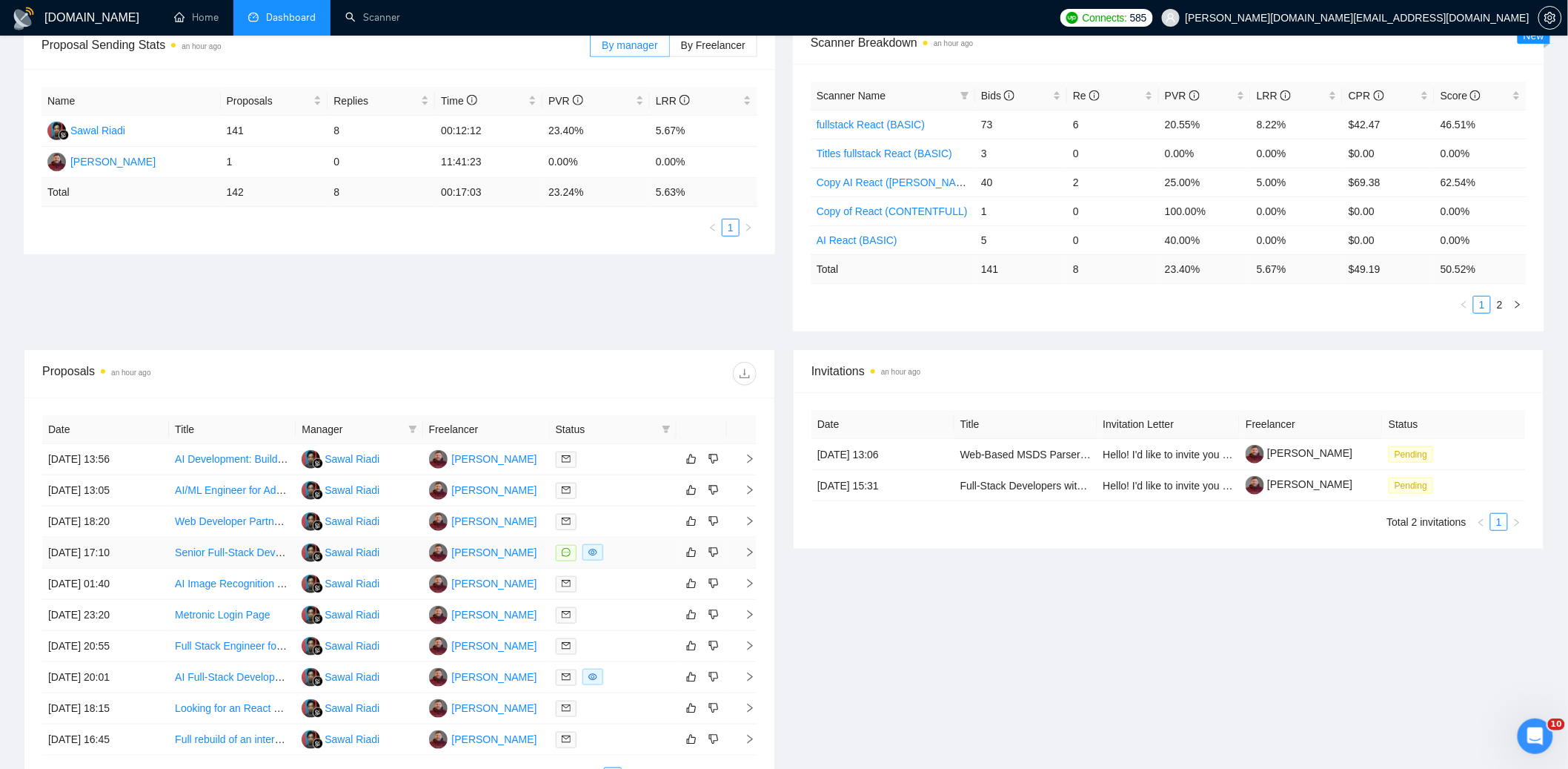
click at [640, 540] on td at bounding box center [613, 553] width 126 height 31
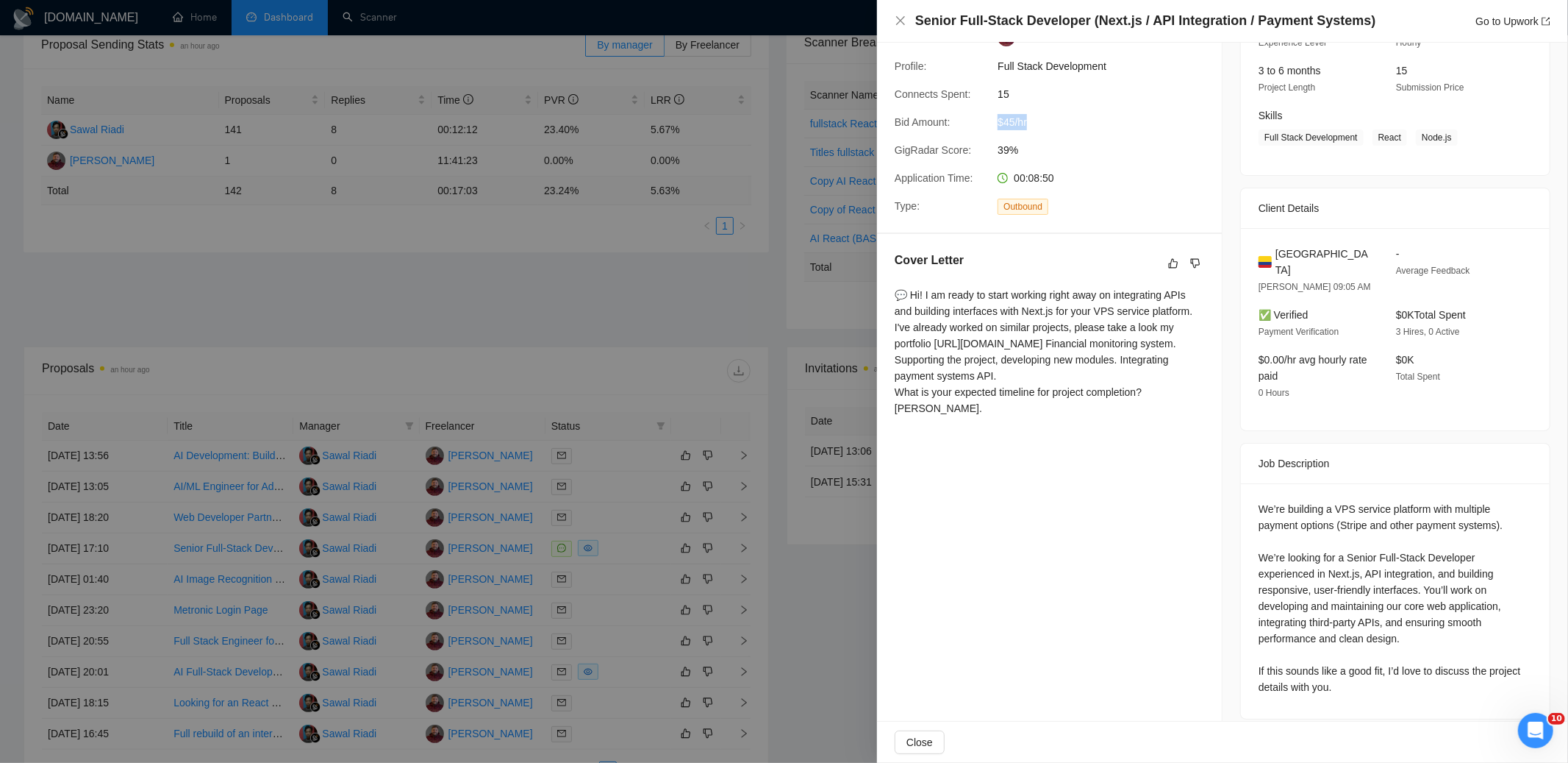
drag, startPoint x: 1034, startPoint y: 136, endPoint x: 993, endPoint y: 136, distance: 41.0
click at [993, 131] on div "$45/hr" at bounding box center [1069, 122] width 155 height 16
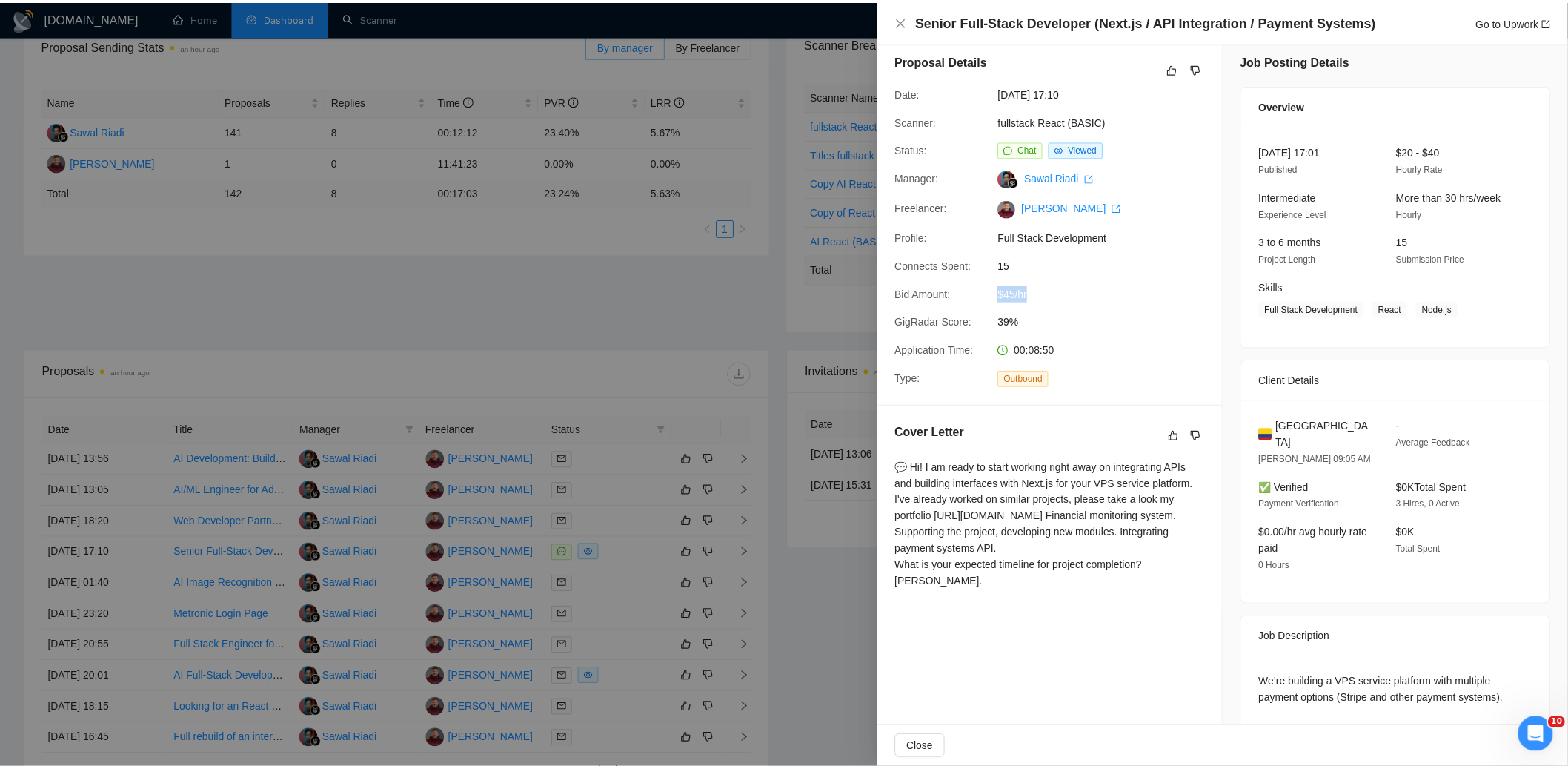
scroll to position [0, 0]
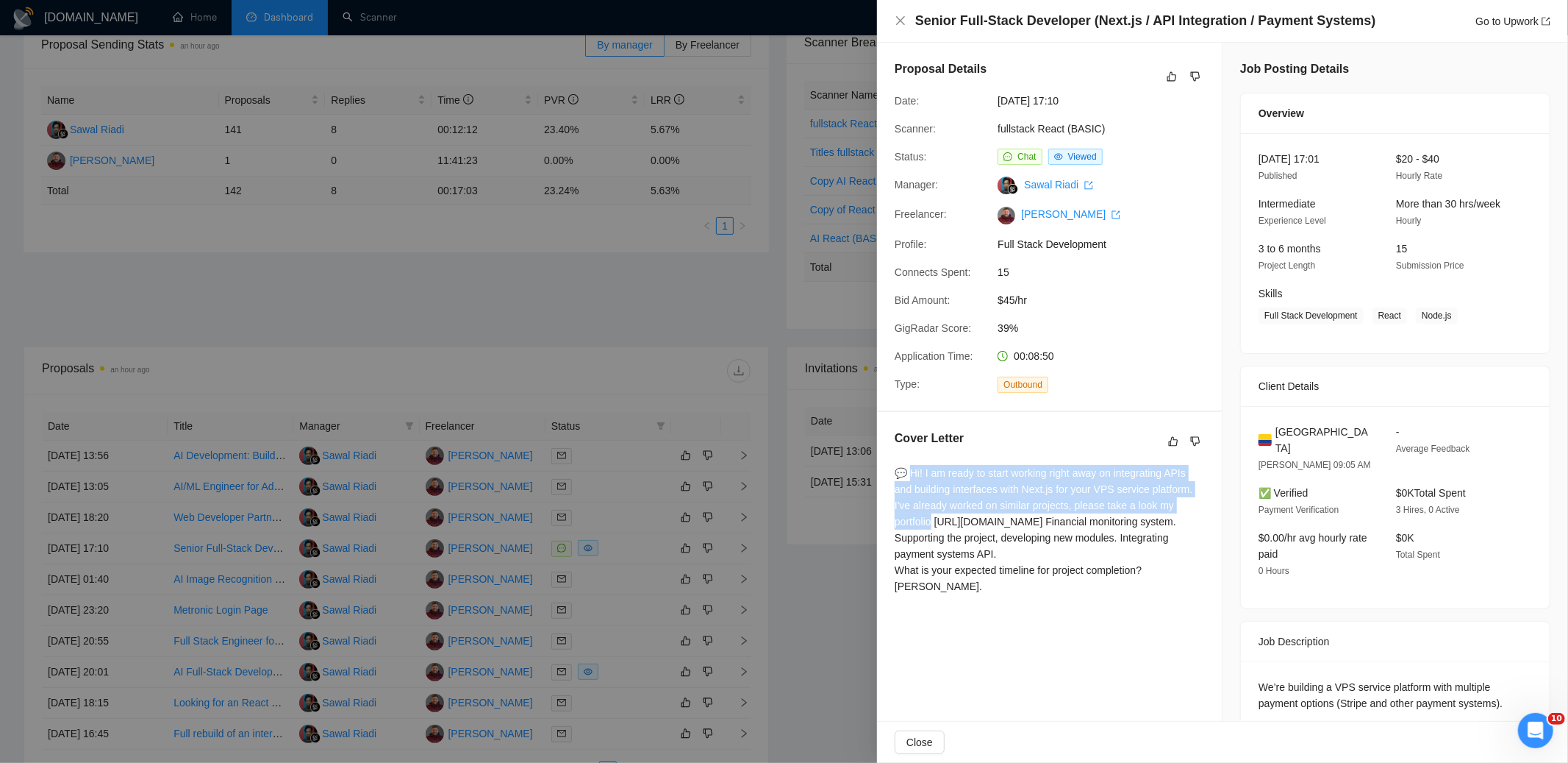
drag, startPoint x: 962, startPoint y: 527, endPoint x: 912, endPoint y: 485, distance: 65.3
click at [911, 485] on div "💬 Hi! I am ready to start working right away on integrating APIs and building i…" at bounding box center [1049, 529] width 309 height 130
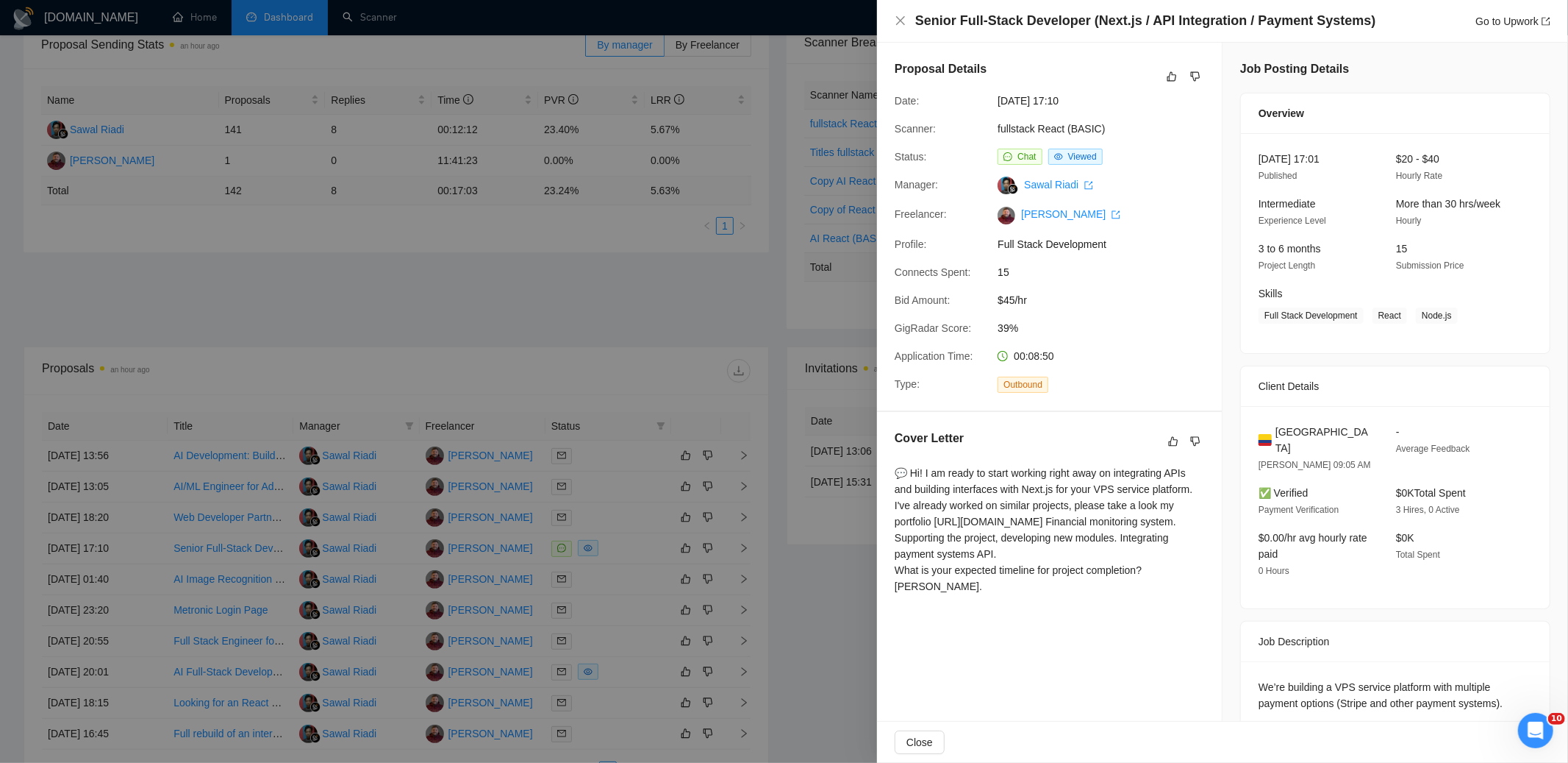
click at [713, 294] on div at bounding box center [784, 382] width 1568 height 763
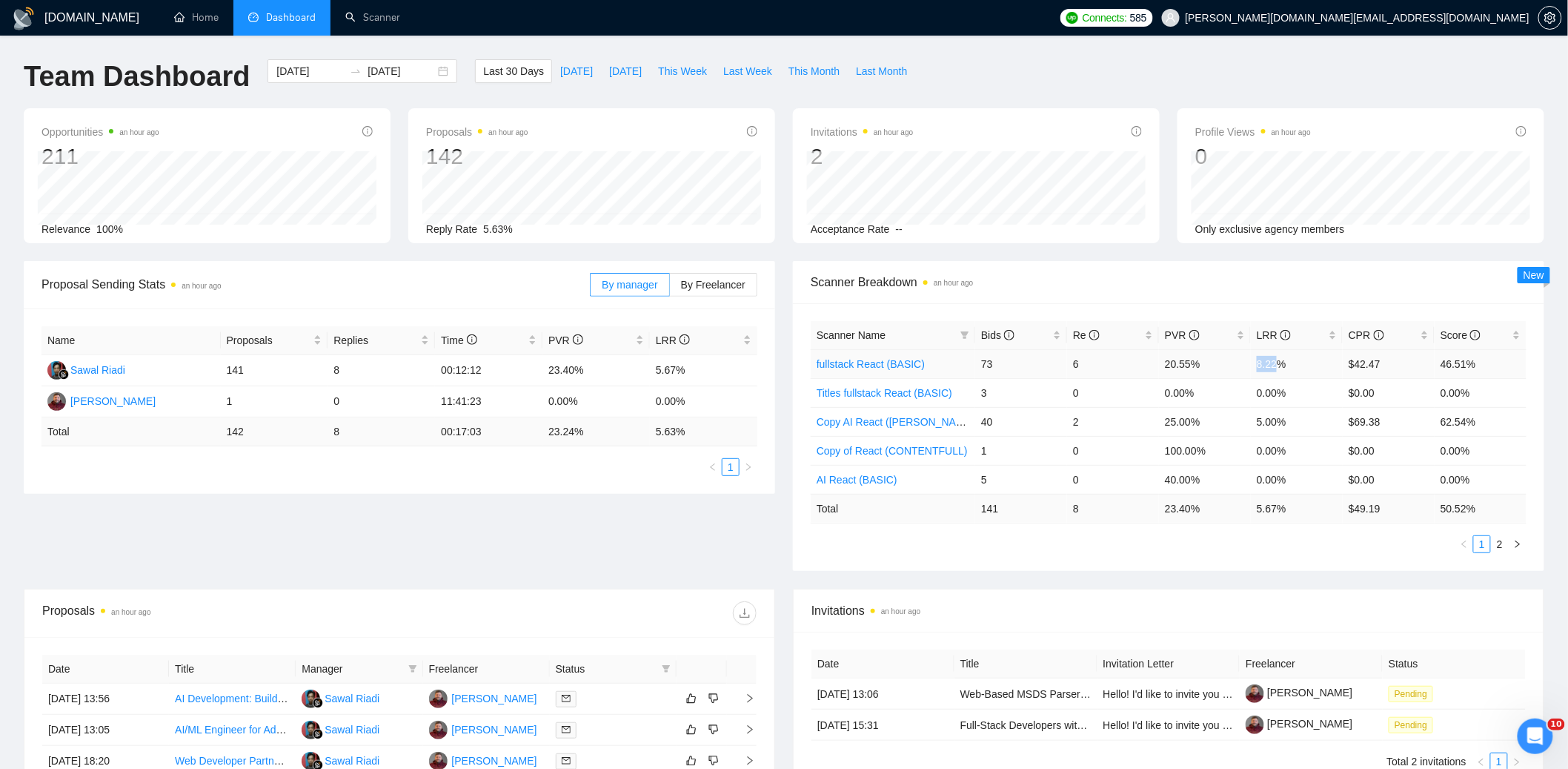
drag, startPoint x: 1257, startPoint y: 364, endPoint x: 1280, endPoint y: 367, distance: 23.2
click at [1280, 367] on td "8.22%" at bounding box center [1297, 363] width 92 height 29
drag, startPoint x: 648, startPoint y: 430, endPoint x: 690, endPoint y: 434, distance: 42.2
click at [690, 434] on tr "Total 142 8 00:17:03 23.24 % 5.63 %" at bounding box center [399, 431] width 716 height 29
drag, startPoint x: 1259, startPoint y: 363, endPoint x: 1280, endPoint y: 370, distance: 22.1
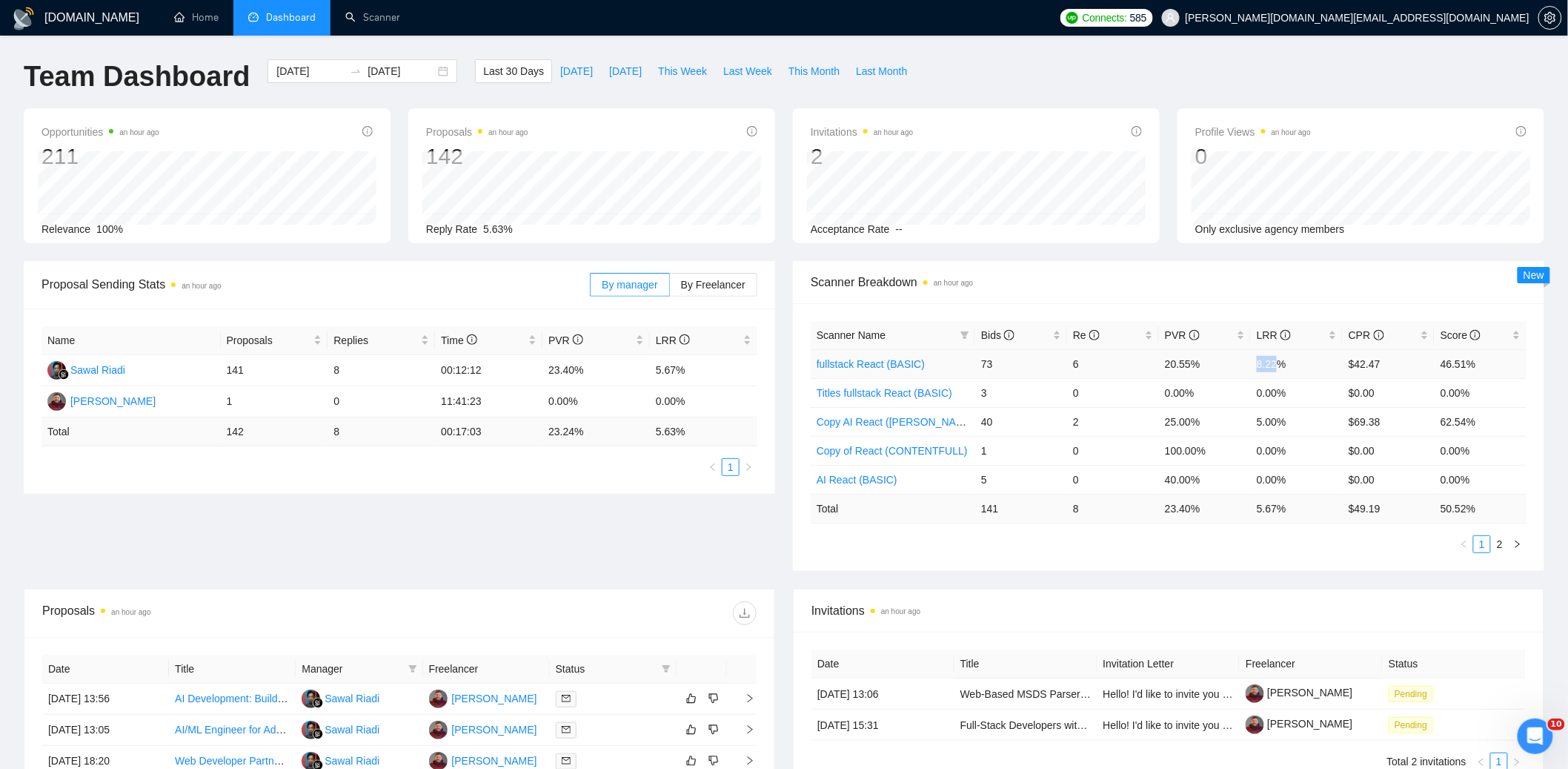
click at [1280, 370] on td "8.22%" at bounding box center [1297, 363] width 92 height 29
drag, startPoint x: 650, startPoint y: 430, endPoint x: 681, endPoint y: 434, distance: 31.3
click at [681, 434] on td "5.63 %" at bounding box center [704, 431] width 107 height 29
drag, startPoint x: 1256, startPoint y: 364, endPoint x: 1294, endPoint y: 365, distance: 38.0
click at [1294, 365] on td "8.22%" at bounding box center [1297, 363] width 92 height 29
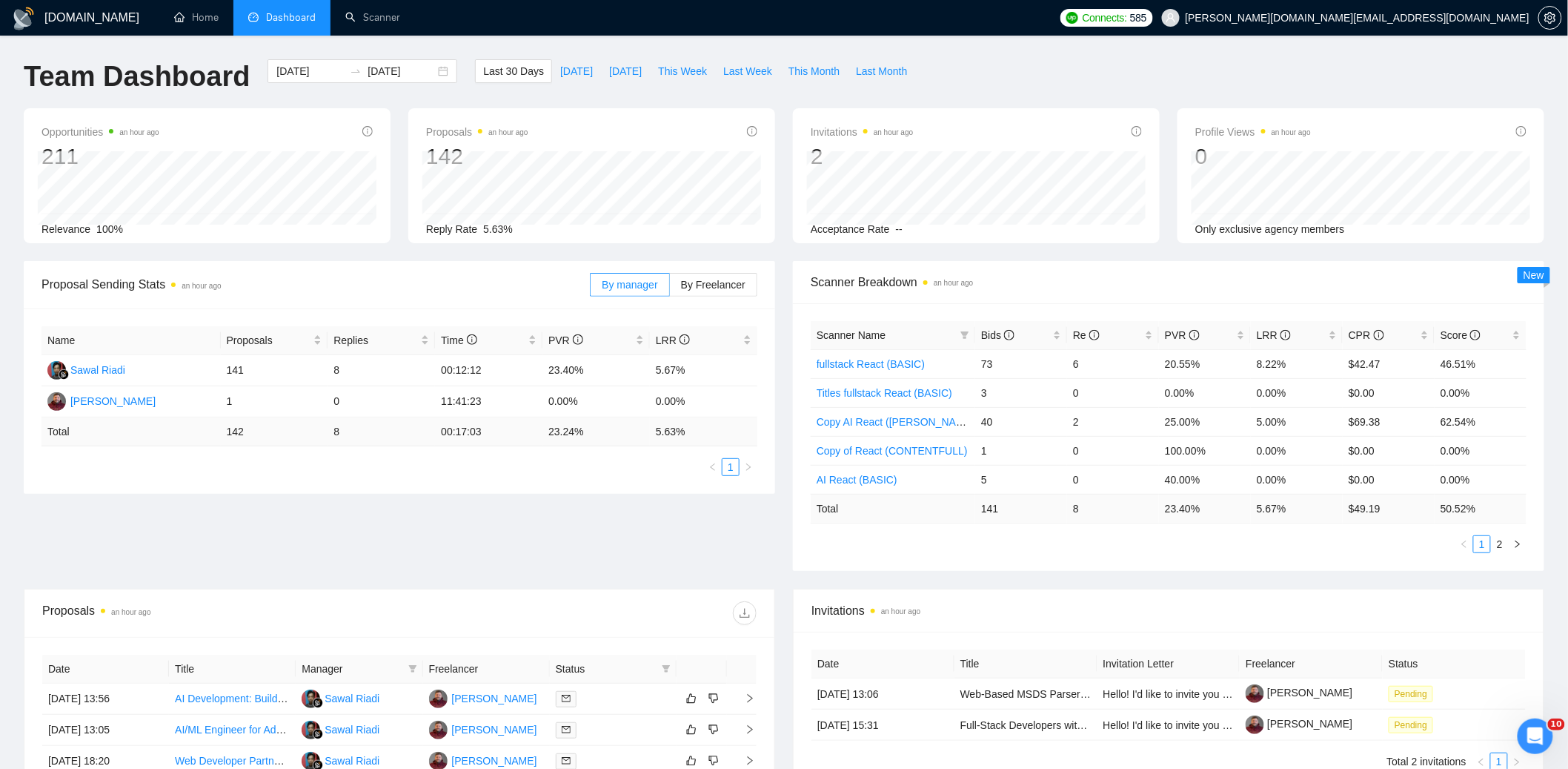
click at [1135, 64] on div "Team Dashboard [DATE] [DATE] Last 30 Days [DATE] [DATE] This Week Last Week Thi…" at bounding box center [784, 83] width 1539 height 48
click at [363, 14] on link "Scanner" at bounding box center [372, 17] width 55 height 13
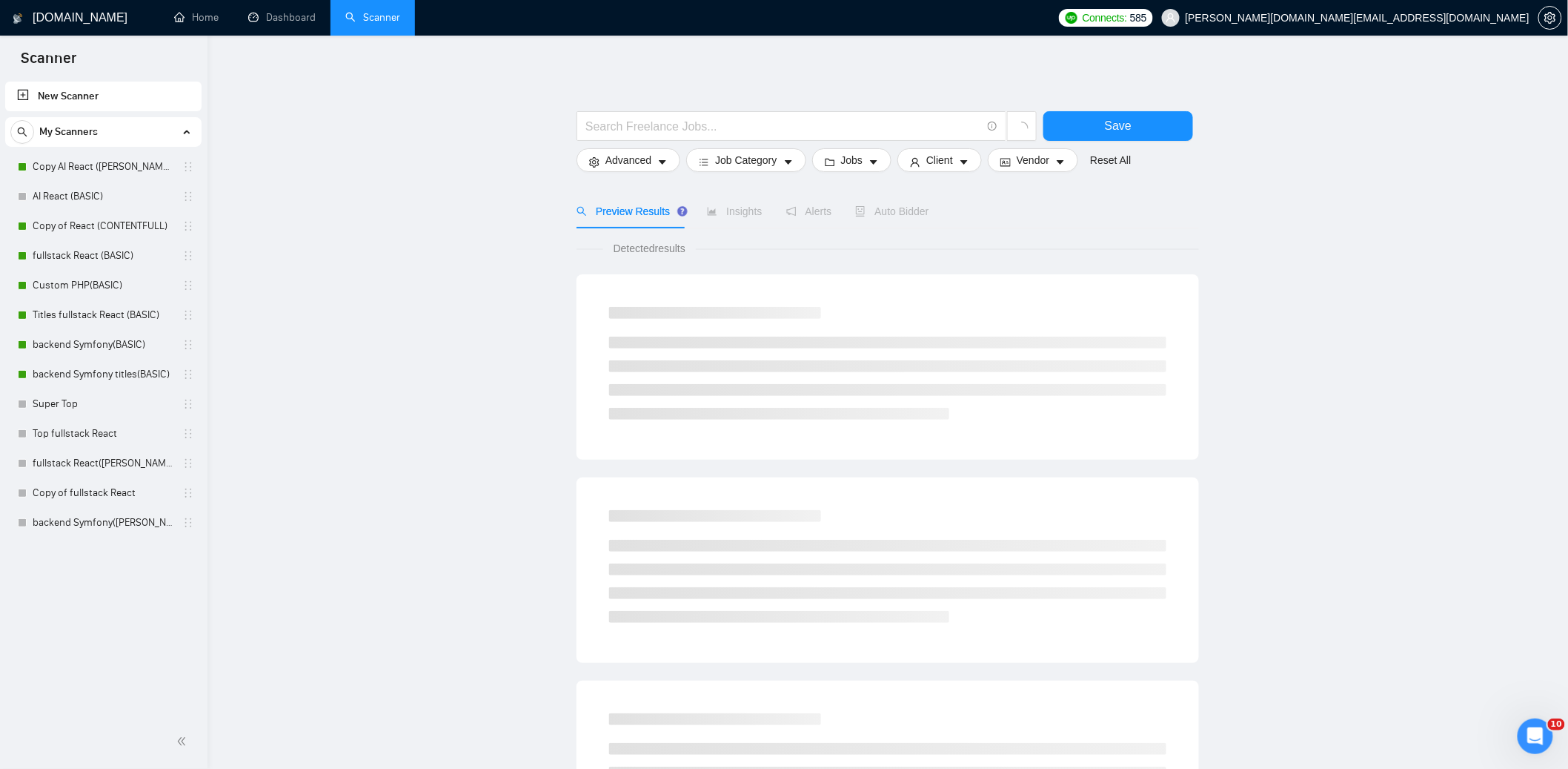
drag, startPoint x: 442, startPoint y: 111, endPoint x: 436, endPoint y: 103, distance: 10.0
click at [437, 104] on main "Save Advanced Job Category Jobs Client Vendor Reset All Preview Results Insight…" at bounding box center [887, 665] width 1313 height 1212
click at [499, 80] on main "Save Advanced Job Category Jobs Client Vendor Reset All Preview Results Insight…" at bounding box center [887, 665] width 1313 height 1212
click at [291, 85] on main "Save Advanced Job Category Jobs Client Vendor Reset All Preview Results Insight…" at bounding box center [887, 665] width 1313 height 1212
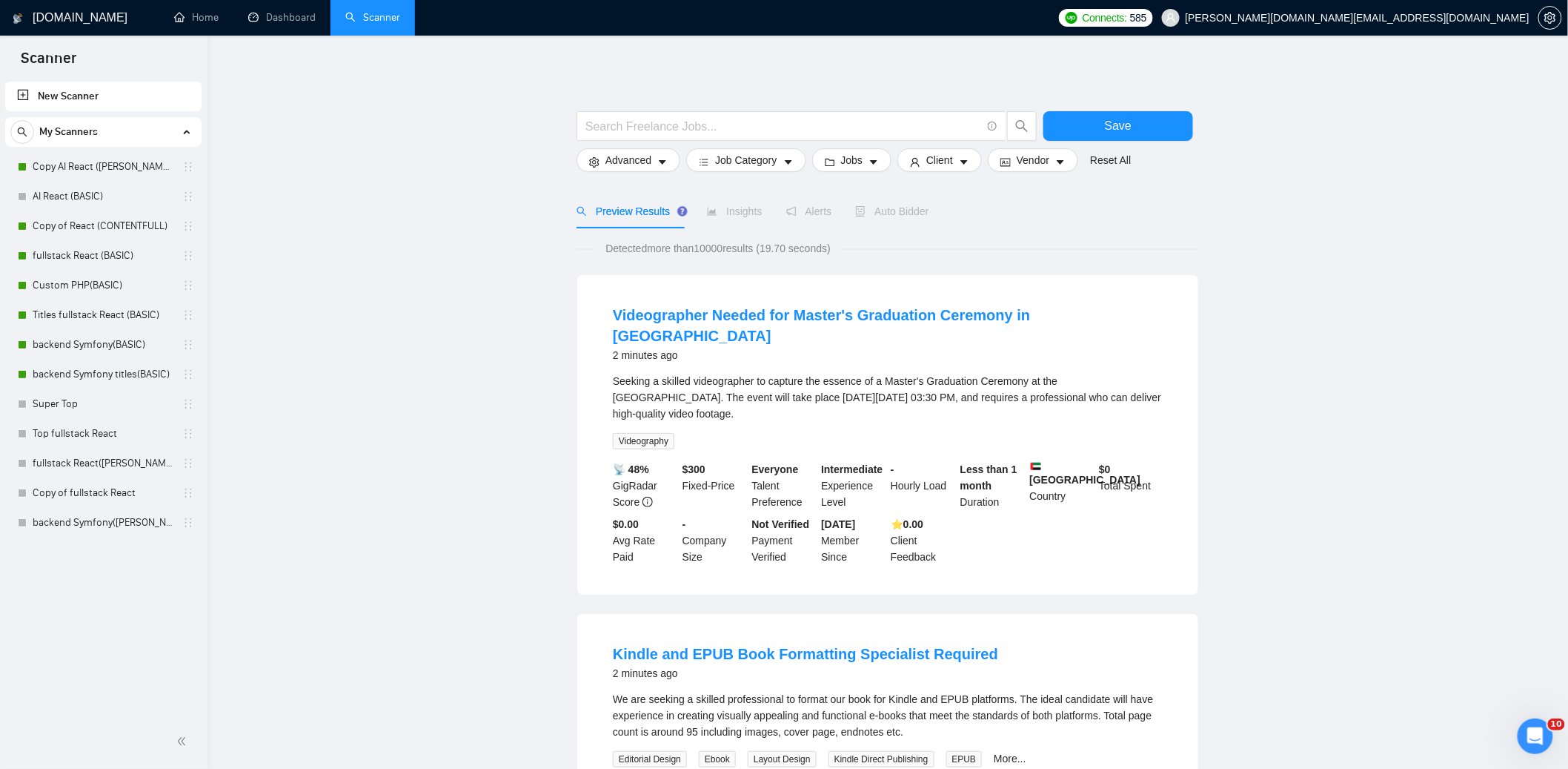
click at [106, 164] on link "Copy AI React ([PERSON_NAME])" at bounding box center [103, 166] width 141 height 29
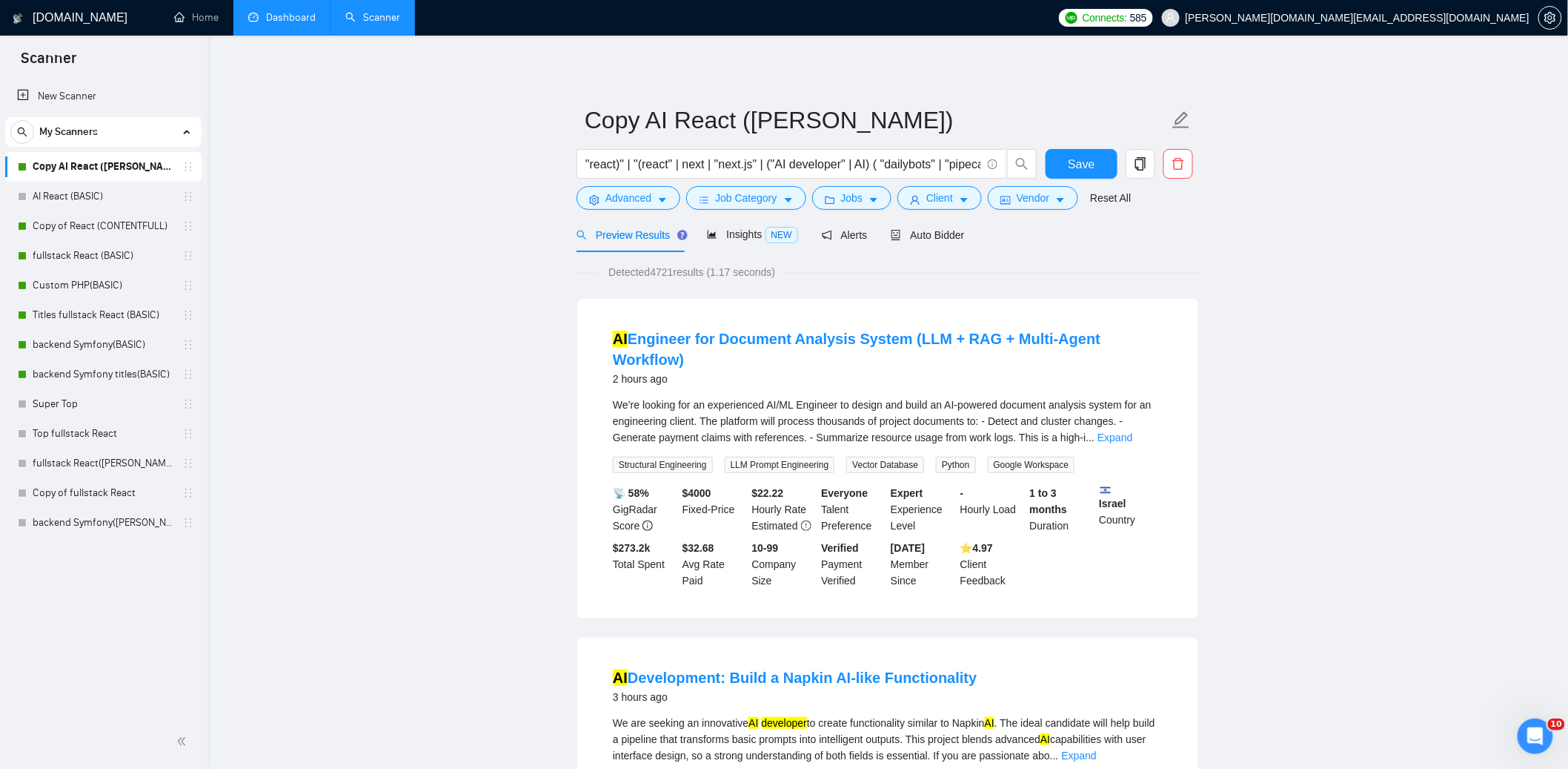
click at [293, 15] on link "Dashboard" at bounding box center [282, 17] width 68 height 13
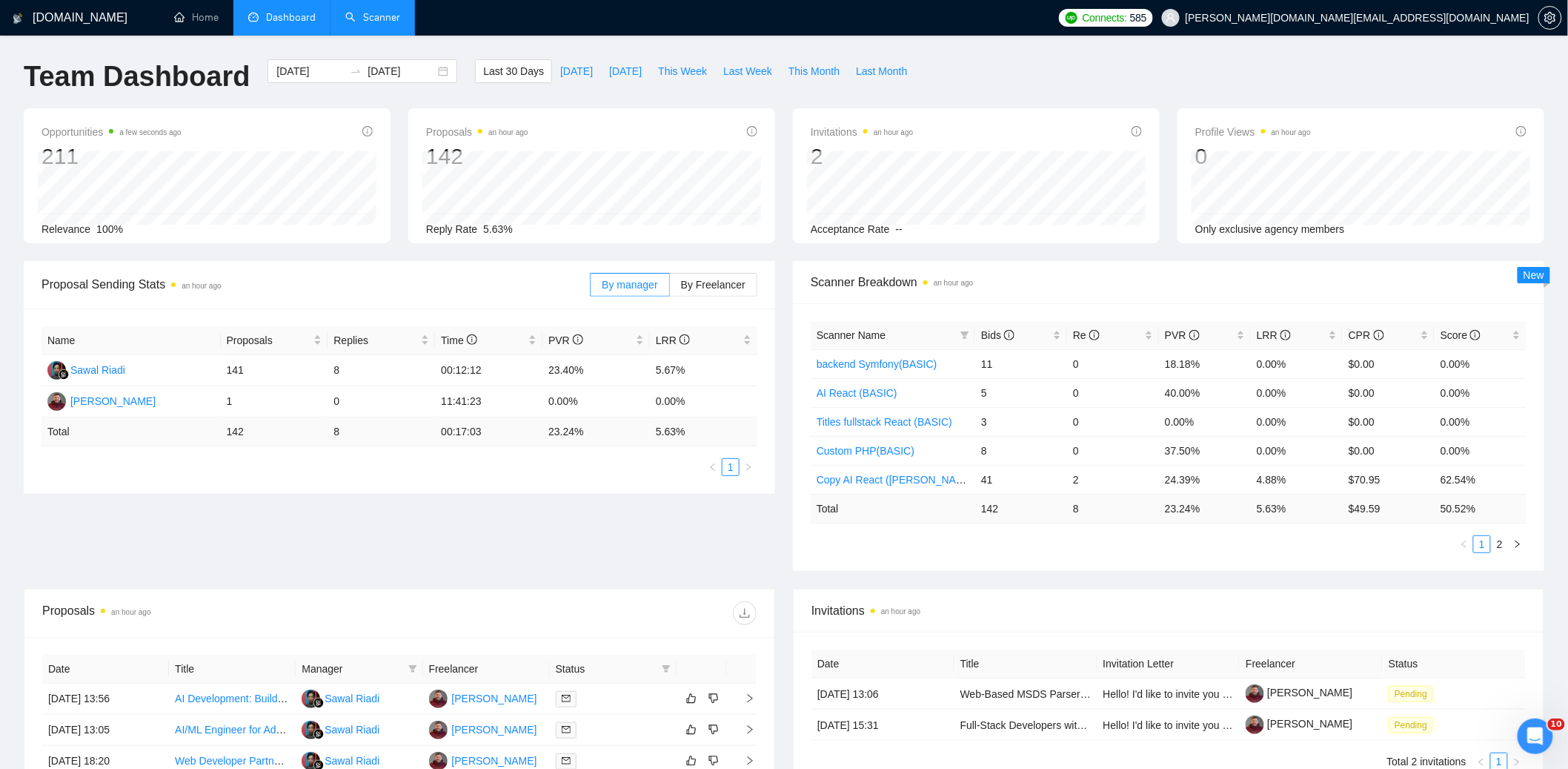
click at [373, 16] on link "Scanner" at bounding box center [372, 17] width 55 height 13
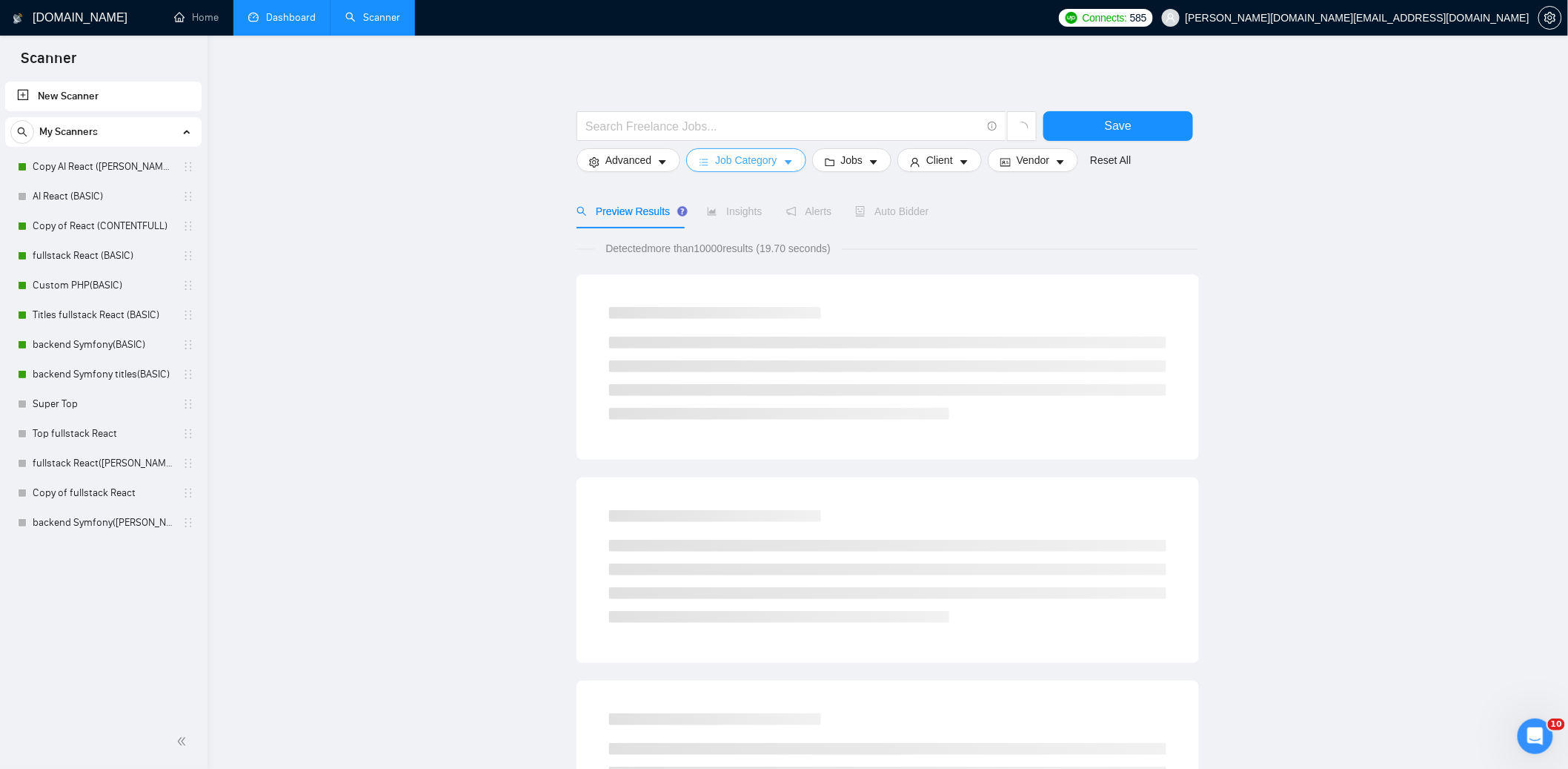
click at [765, 161] on span "Job Category" at bounding box center [745, 159] width 61 height 16
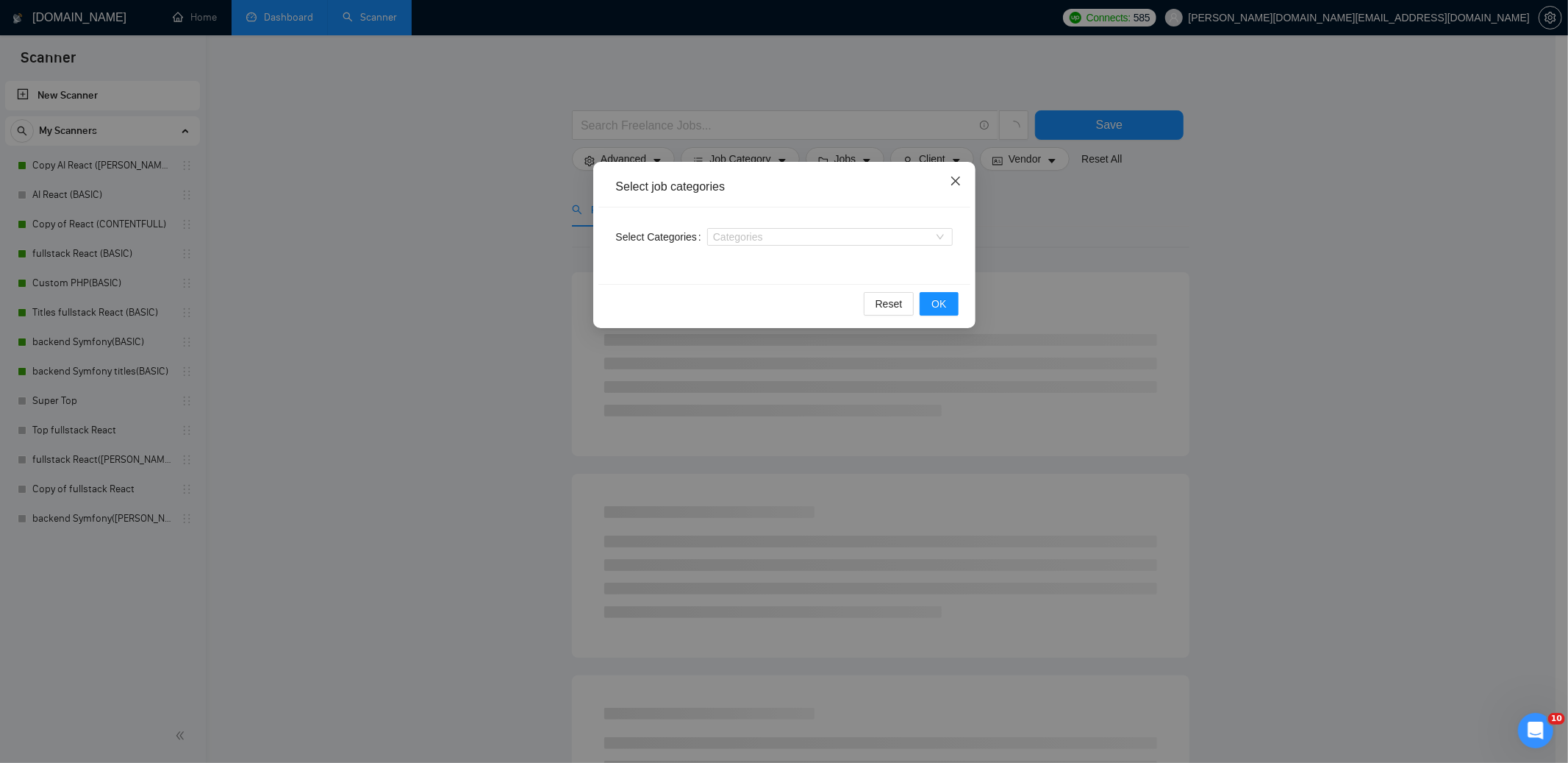
click at [953, 180] on icon "close" at bounding box center [956, 181] width 12 height 12
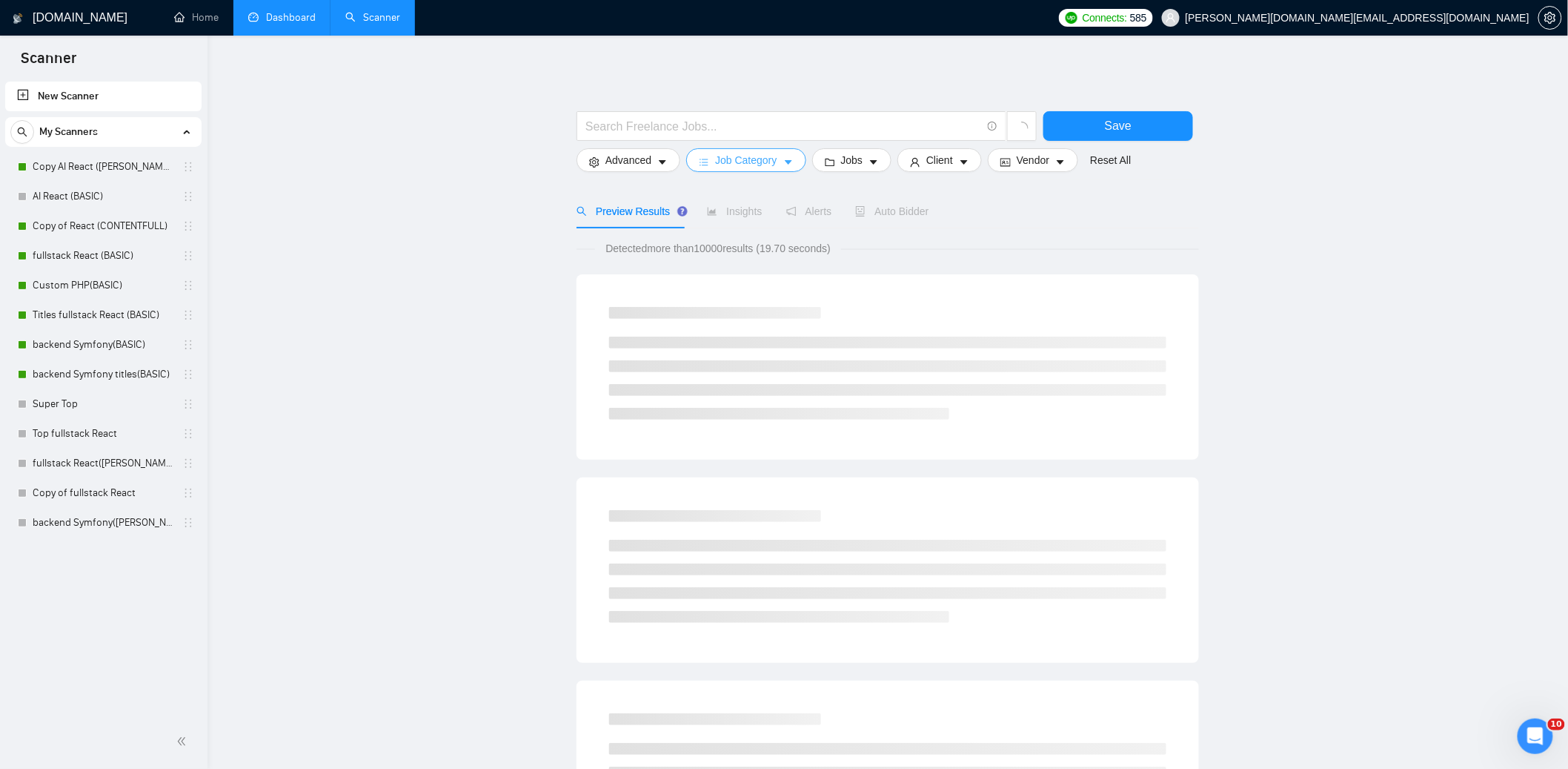
click at [767, 161] on span "Job Category" at bounding box center [745, 159] width 61 height 16
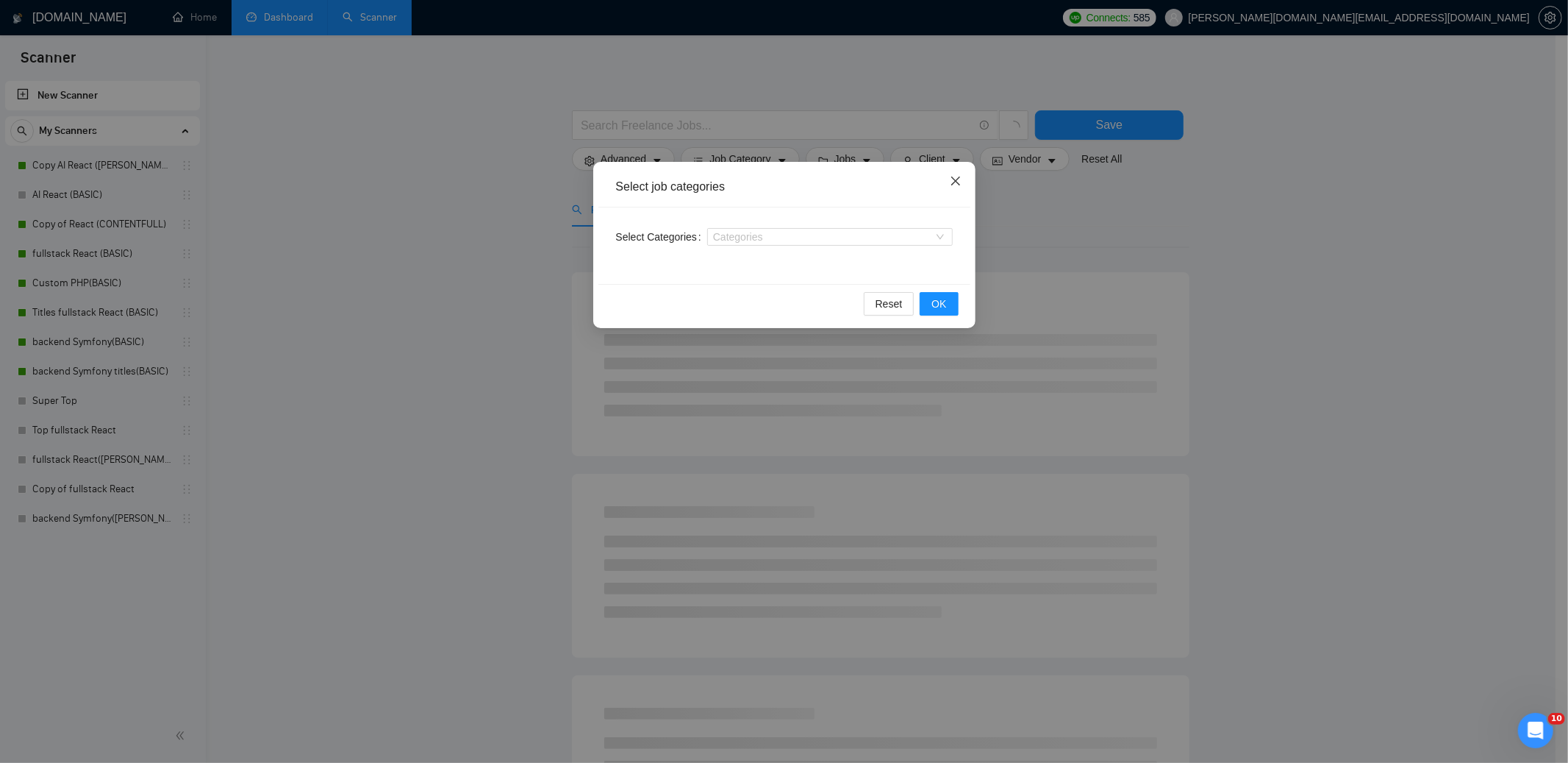
click at [958, 181] on icon "close" at bounding box center [956, 181] width 12 height 12
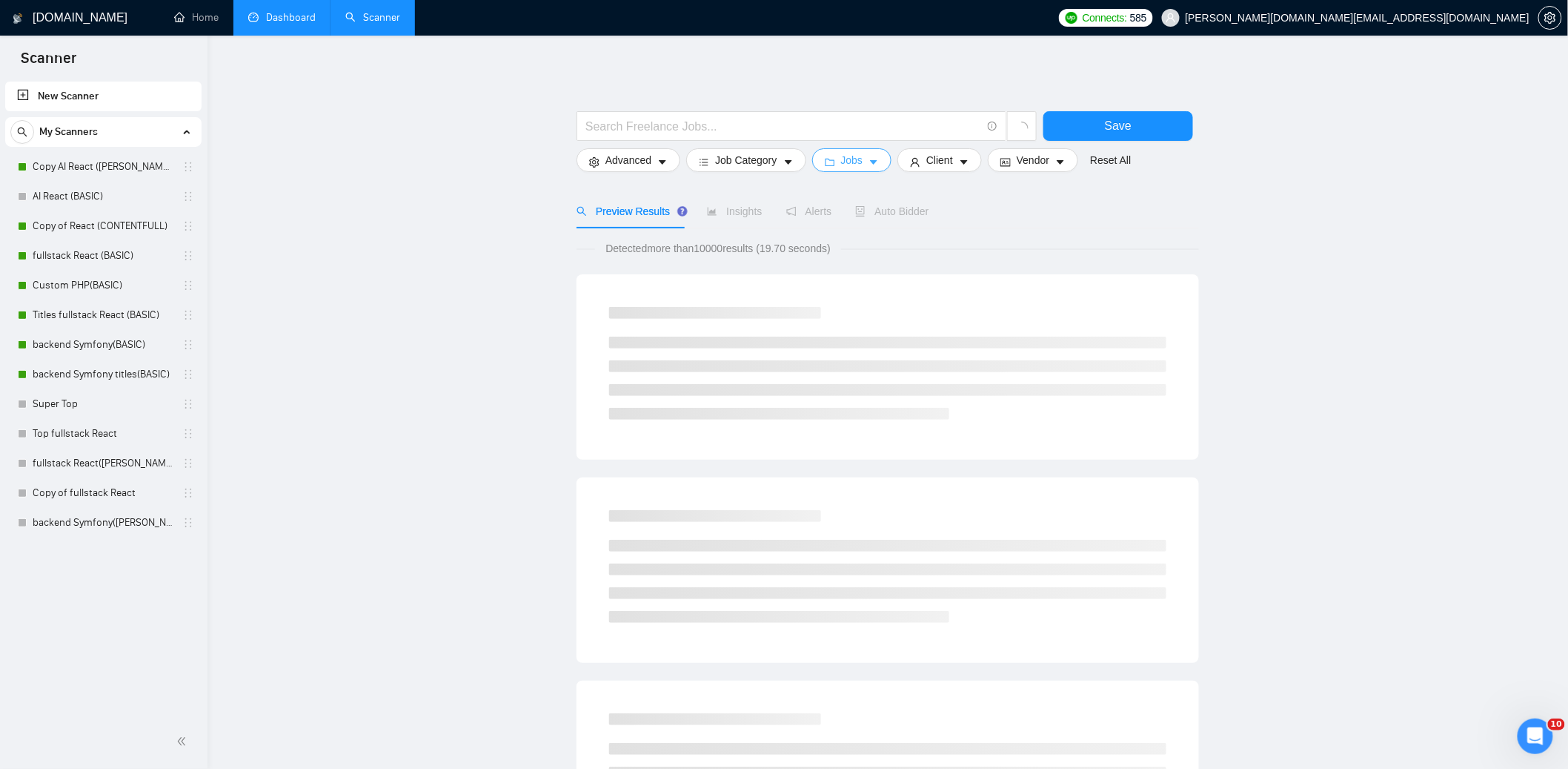
click at [848, 162] on span "Jobs" at bounding box center [853, 159] width 23 height 16
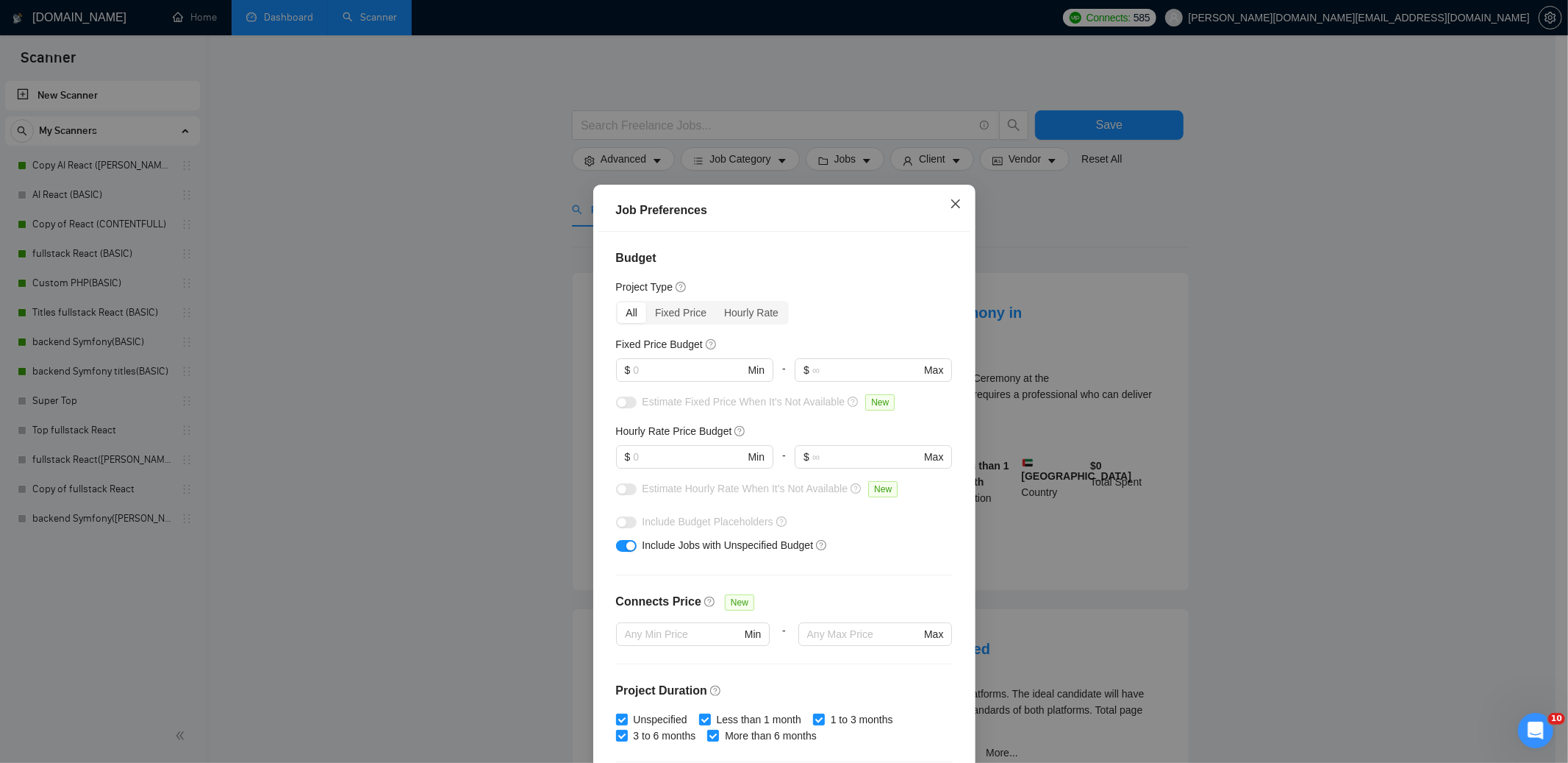
click at [955, 202] on span "Close" at bounding box center [956, 204] width 40 height 40
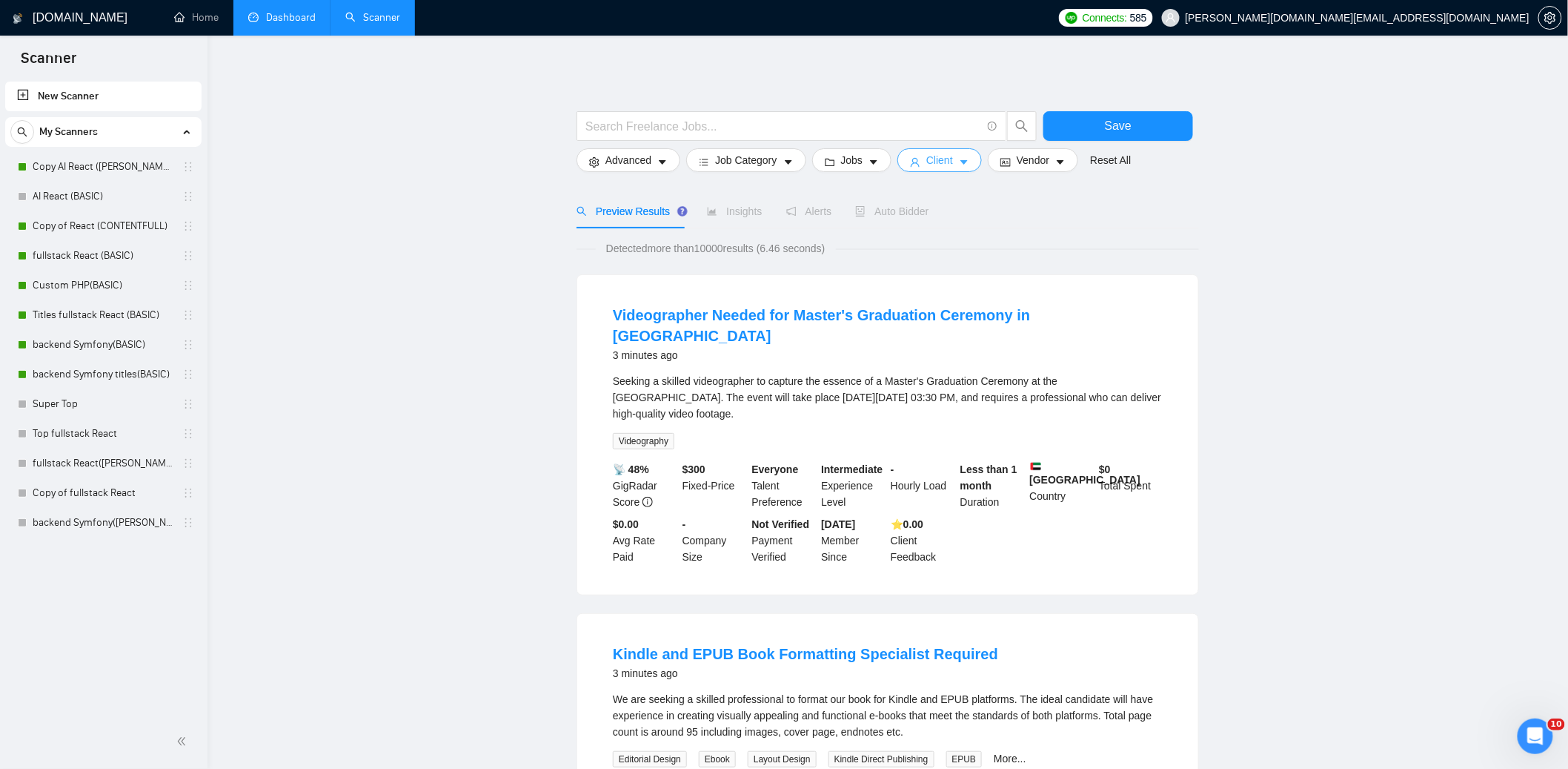
click at [953, 155] on span "Client" at bounding box center [939, 159] width 27 height 16
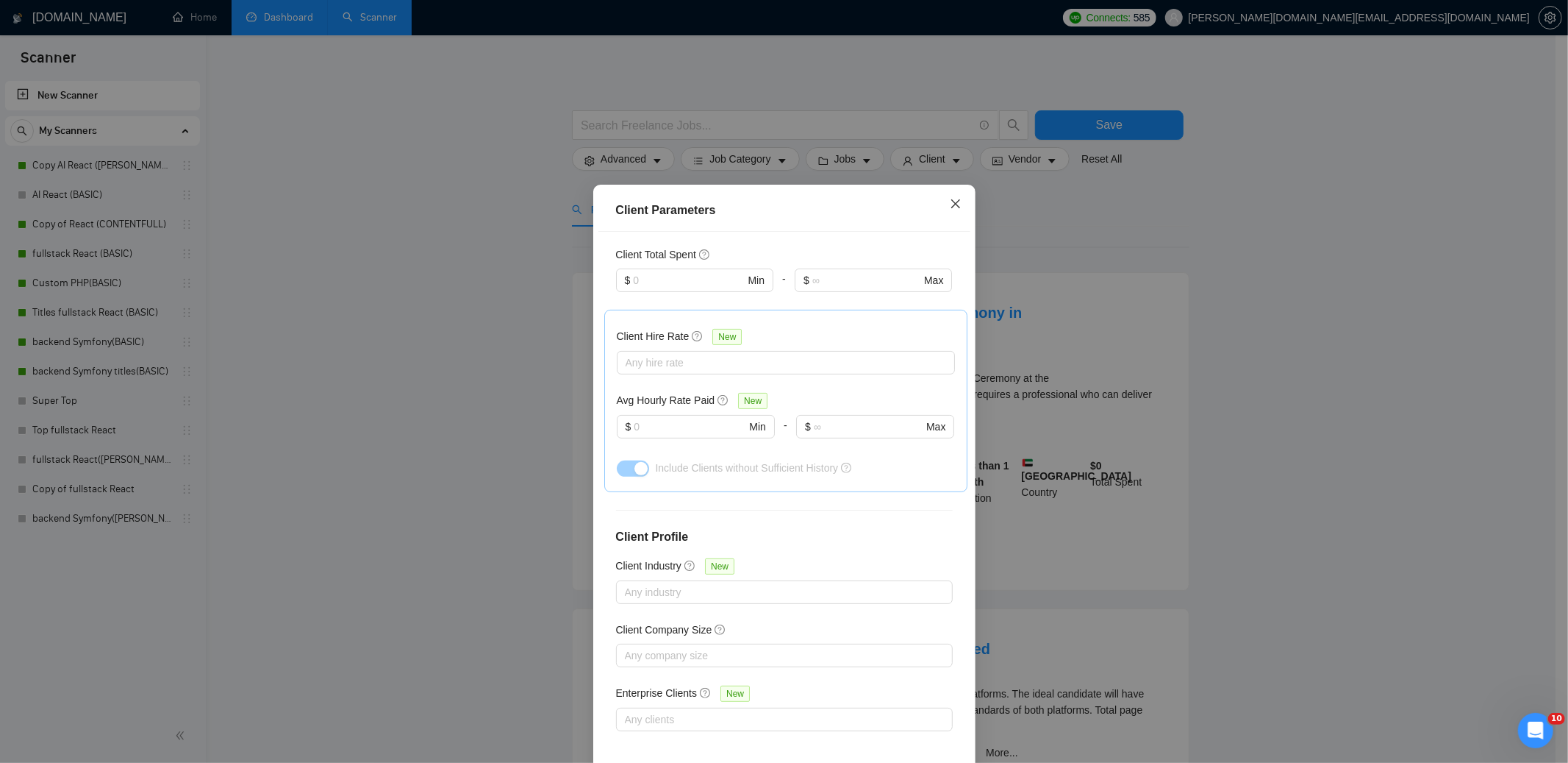
click at [950, 200] on icon "close" at bounding box center [956, 204] width 12 height 12
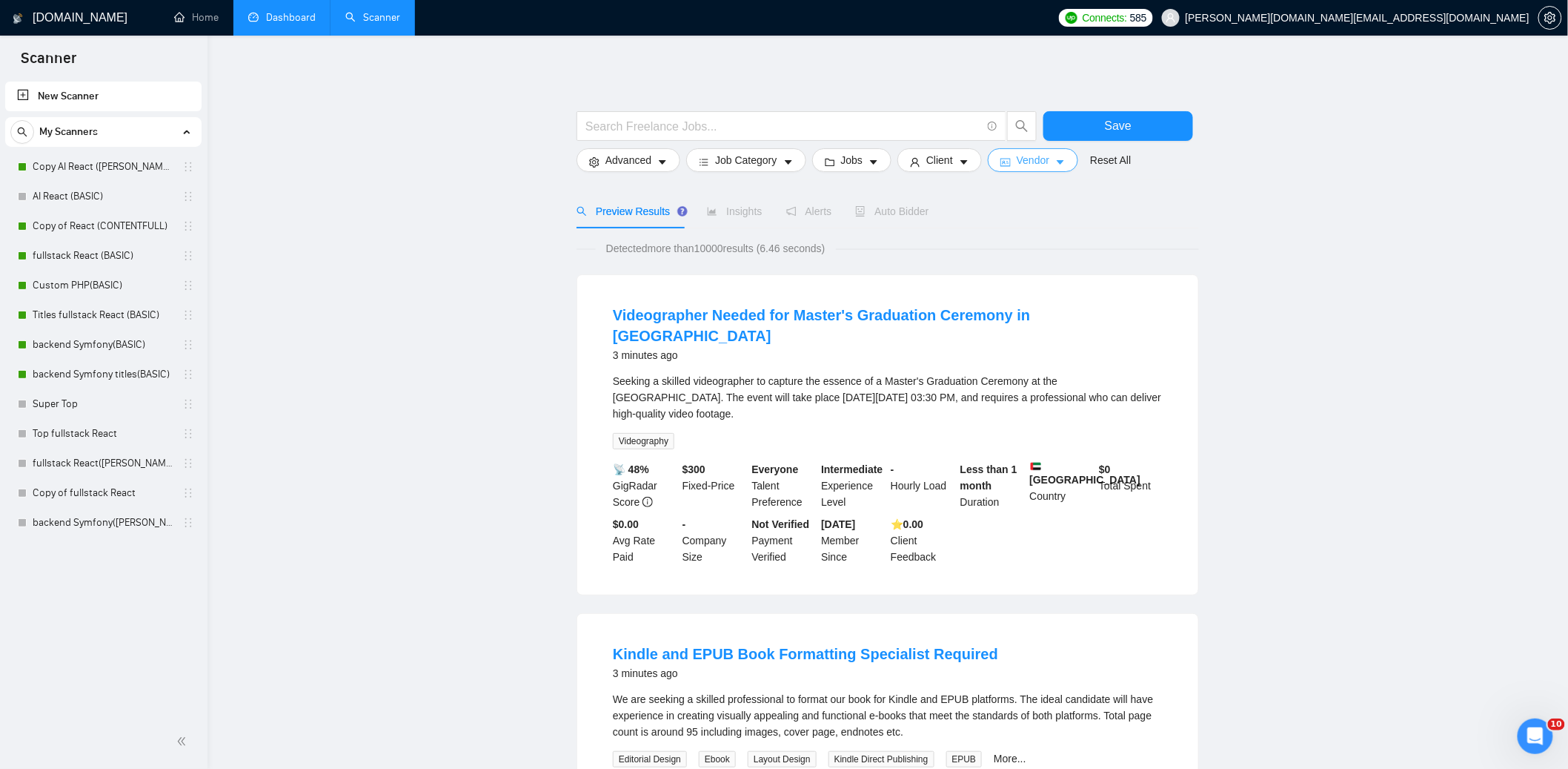
click at [1030, 161] on span "Vendor" at bounding box center [1033, 159] width 33 height 16
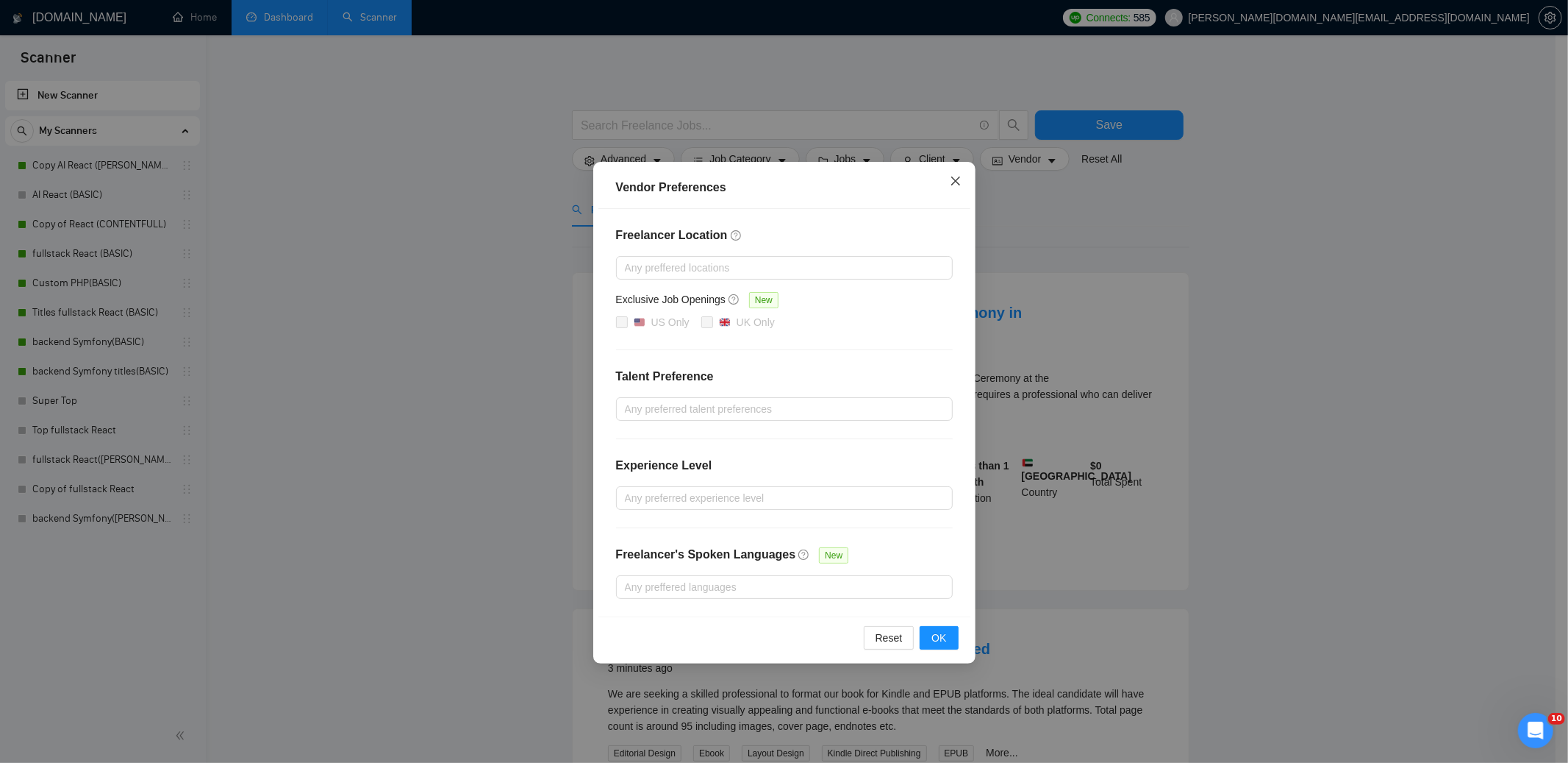
click at [956, 180] on icon "close" at bounding box center [955, 180] width 9 height 9
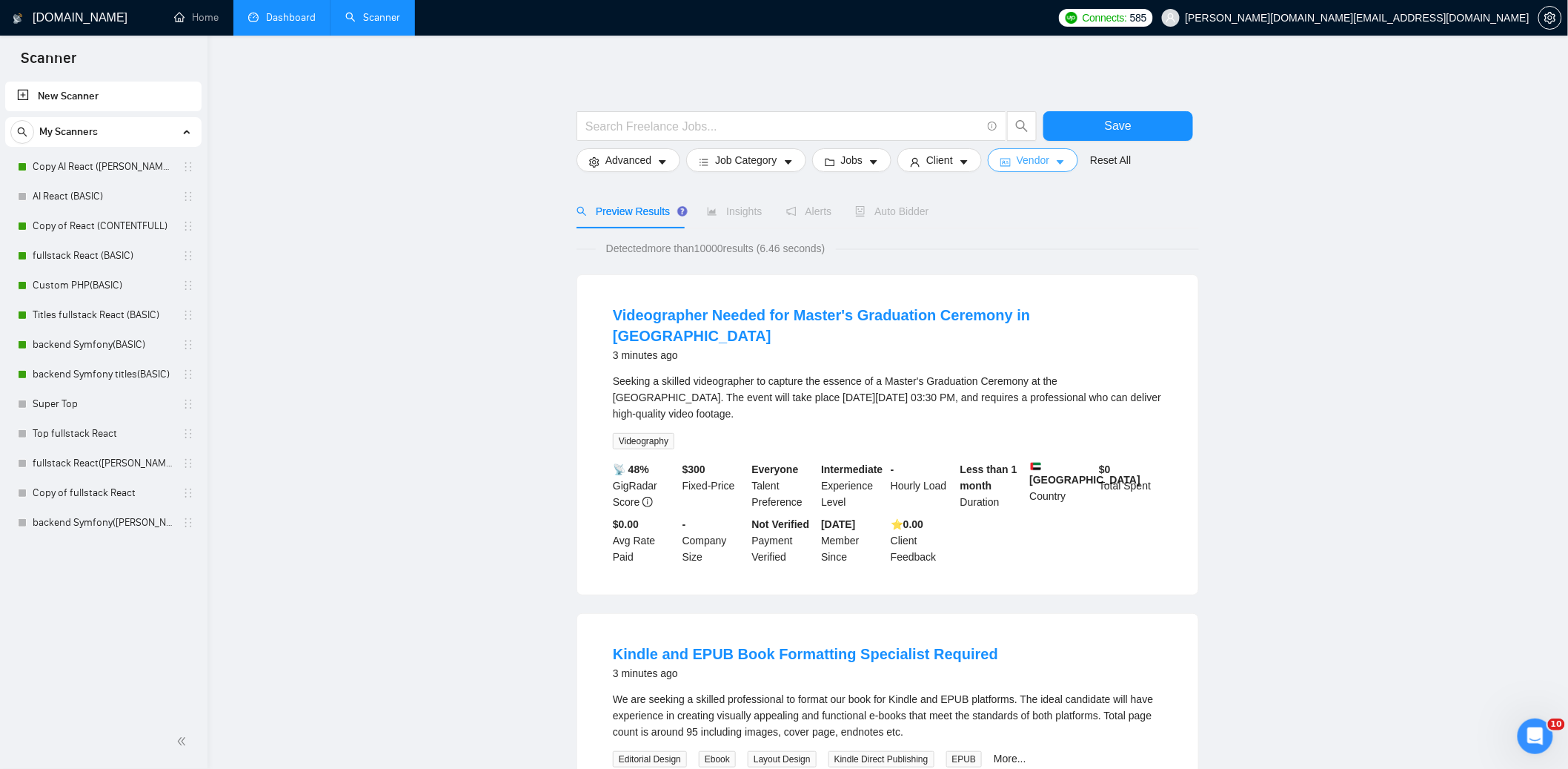
click at [1044, 161] on span "Vendor" at bounding box center [1033, 159] width 33 height 16
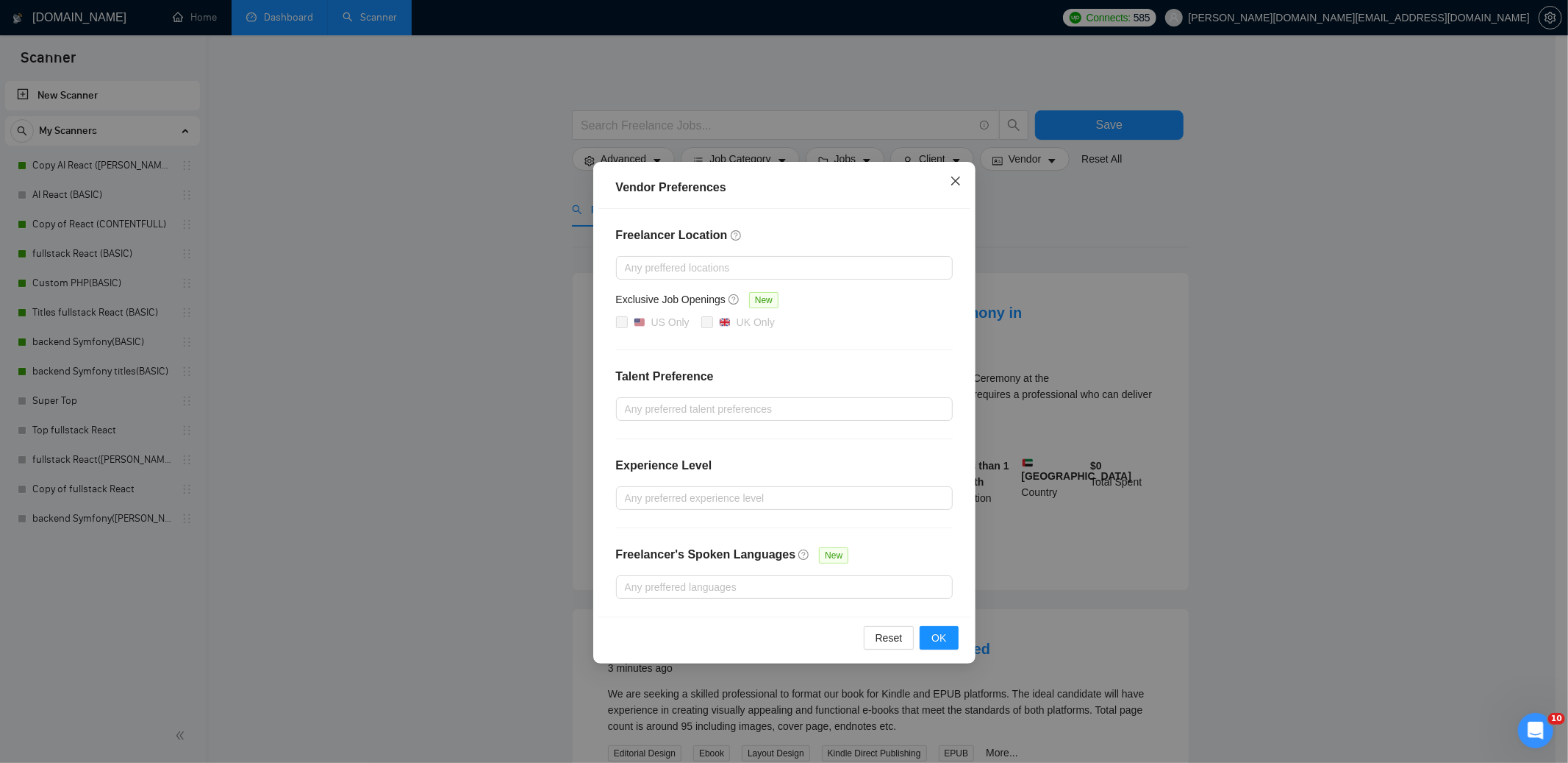
drag, startPoint x: 959, startPoint y: 183, endPoint x: 970, endPoint y: 186, distance: 11.4
click at [959, 183] on icon "close" at bounding box center [956, 181] width 12 height 12
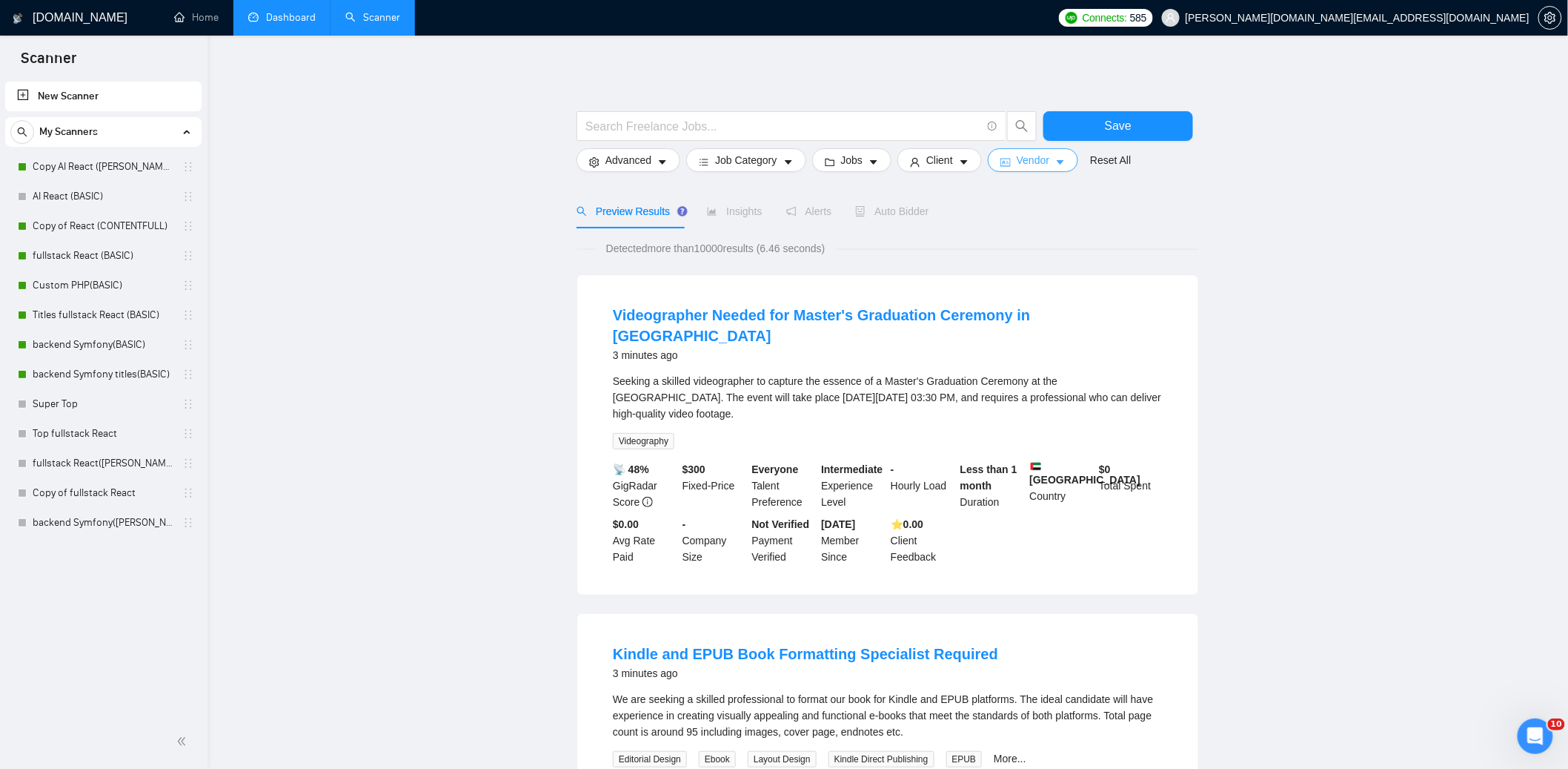
click at [1034, 158] on span "Vendor" at bounding box center [1033, 159] width 33 height 16
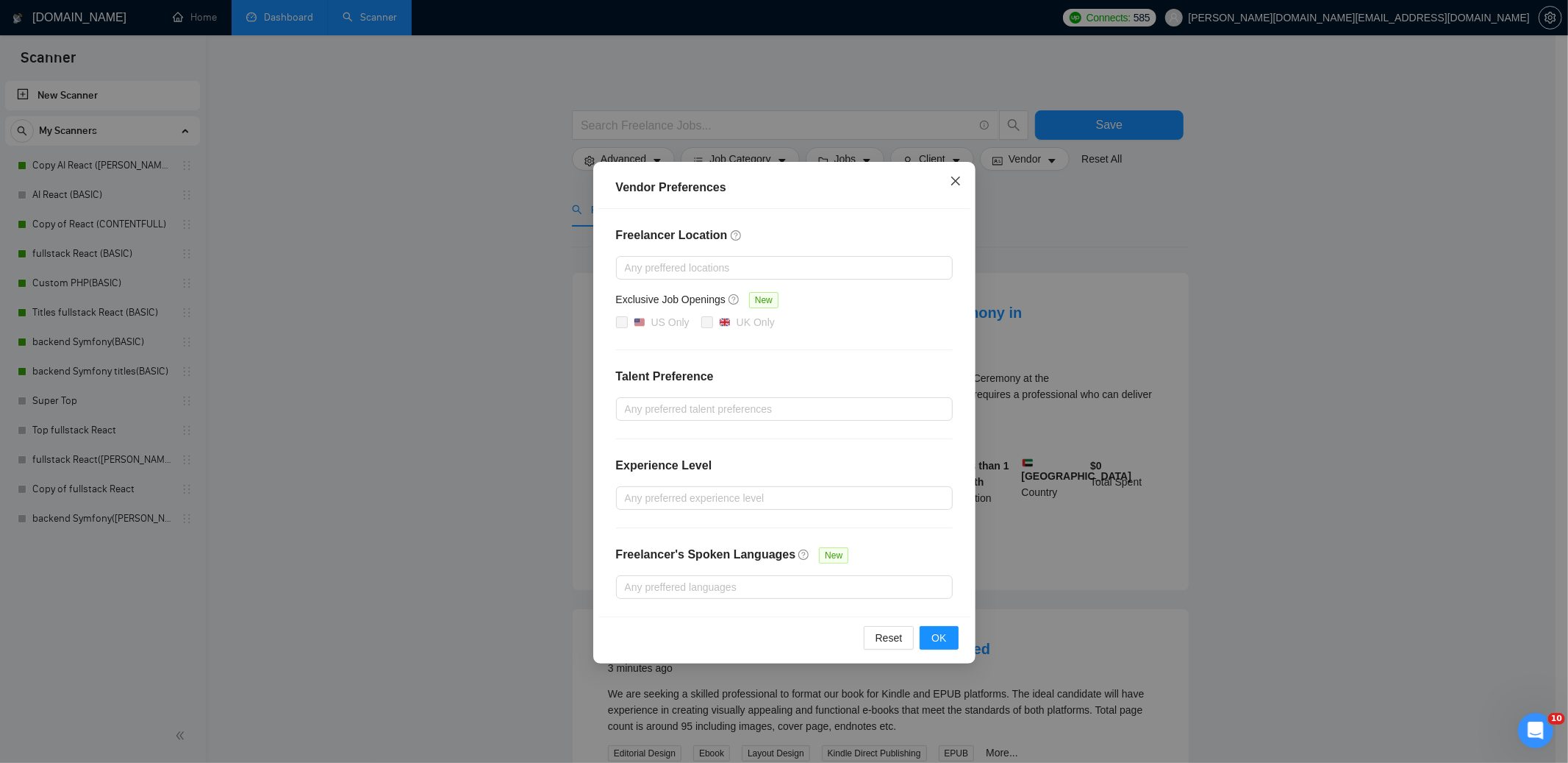
click at [954, 179] on icon "close" at bounding box center [956, 181] width 12 height 12
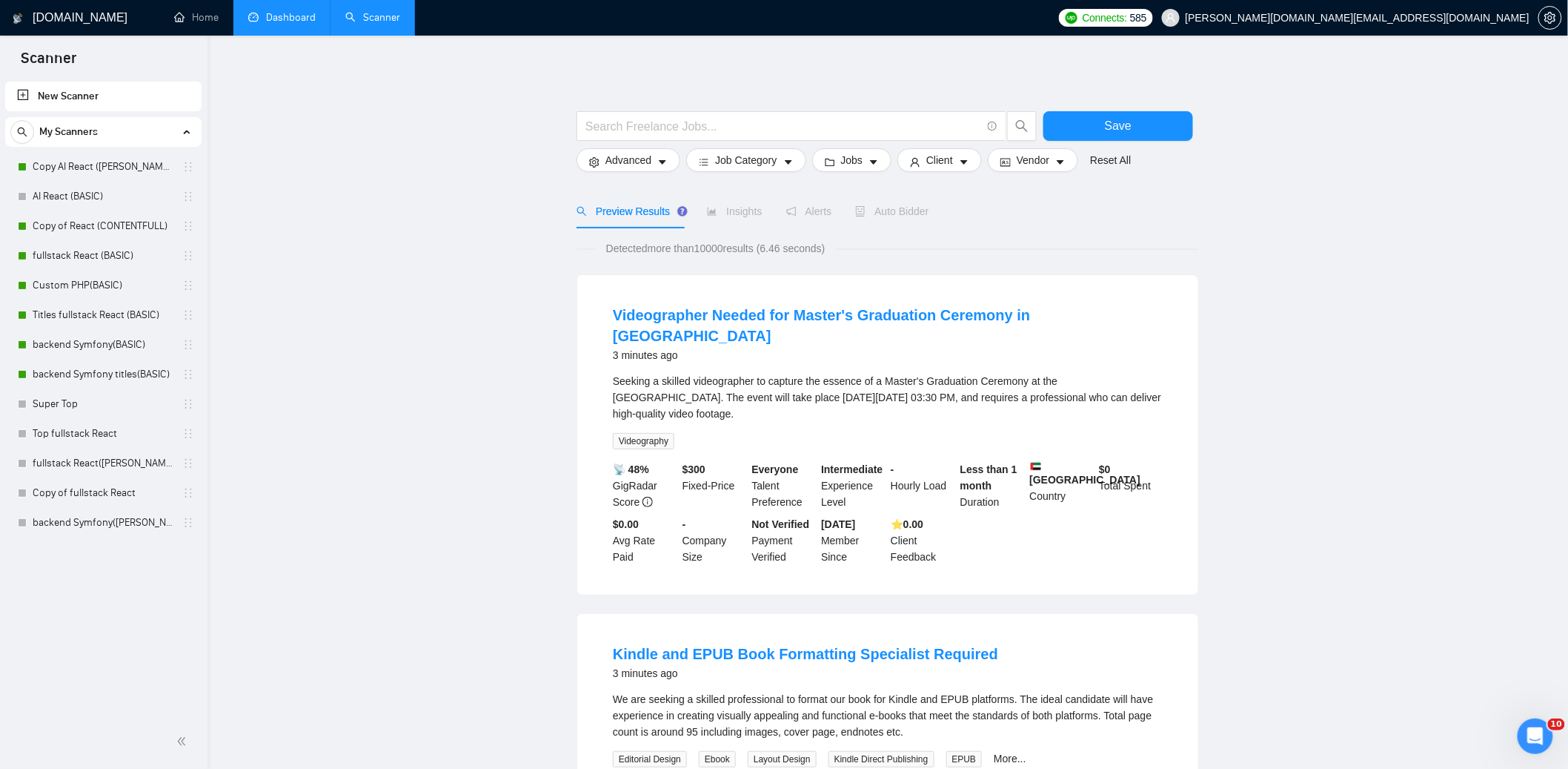
drag, startPoint x: 1397, startPoint y: 195, endPoint x: 1394, endPoint y: 205, distance: 10.4
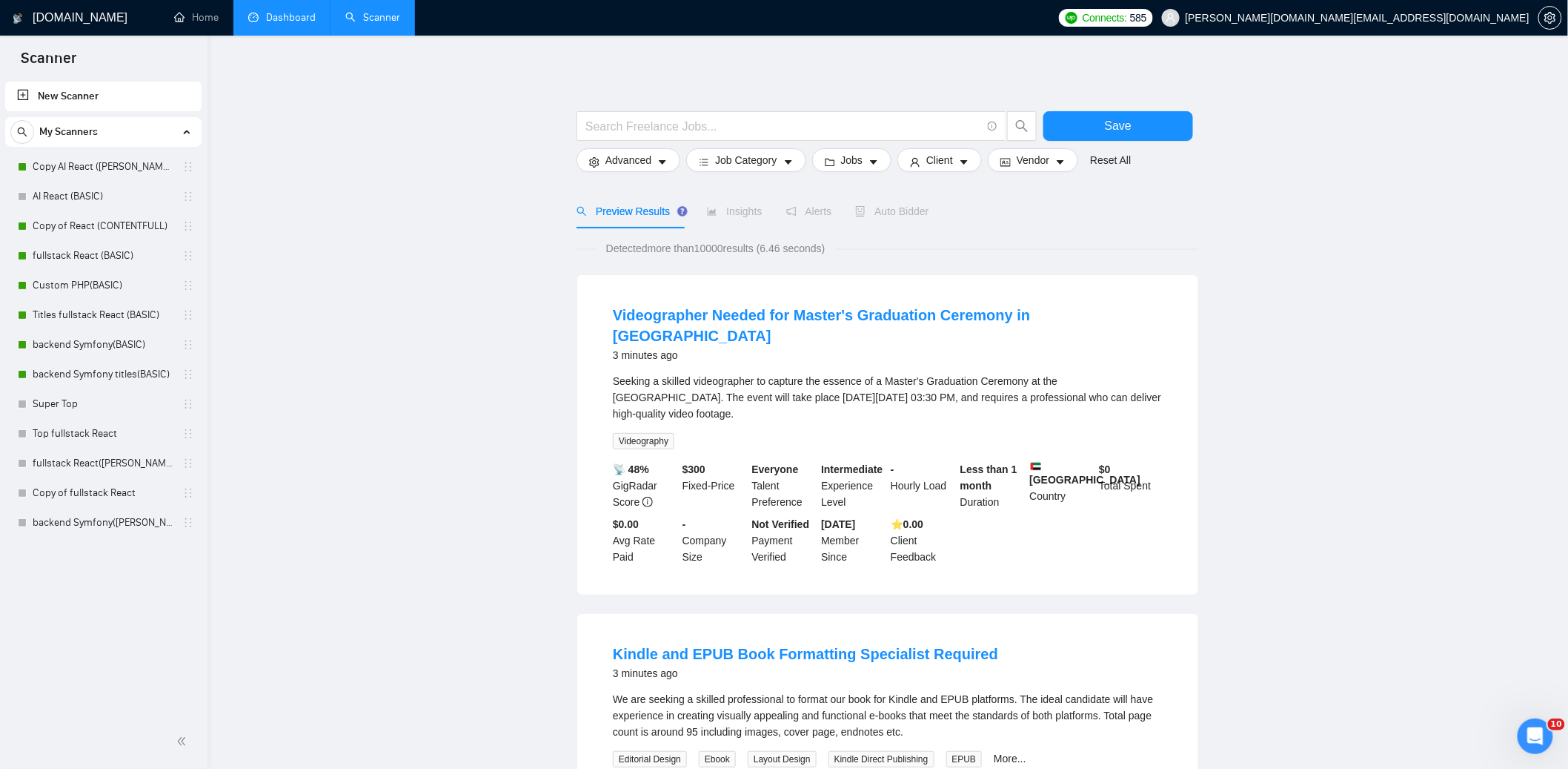
click at [281, 16] on link "Dashboard" at bounding box center [282, 17] width 68 height 13
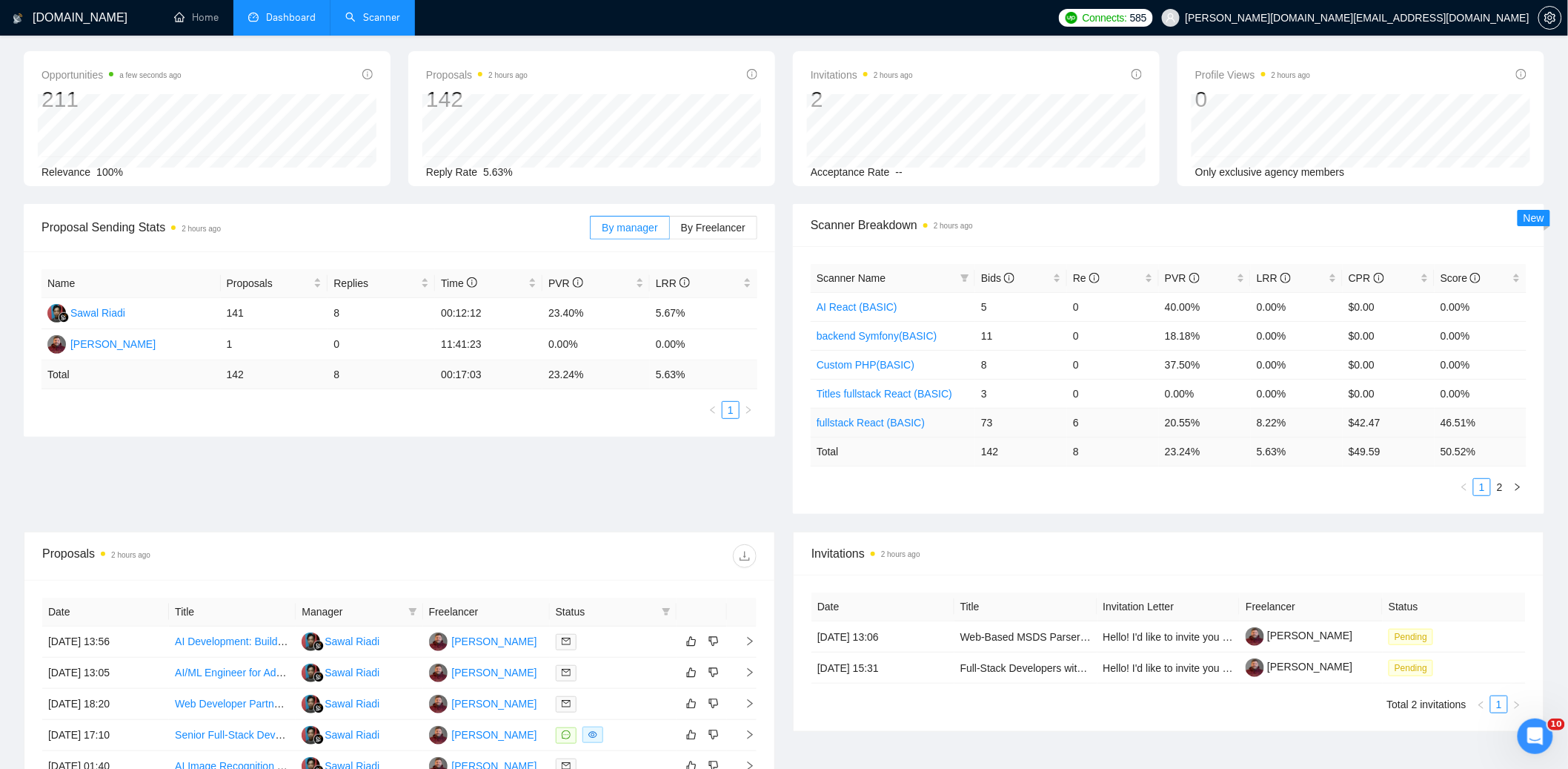
scroll to position [107, 0]
